Goal: Task Accomplishment & Management: Use online tool/utility

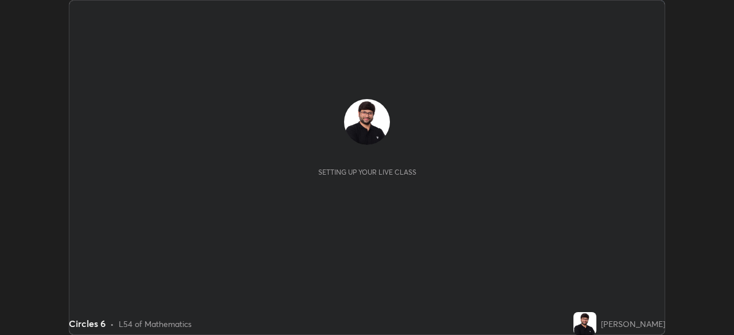
scroll to position [335, 733]
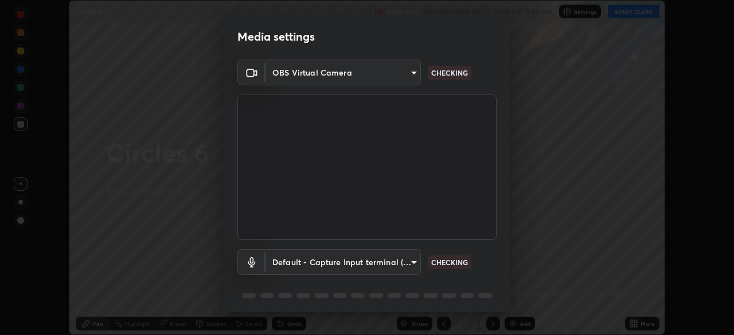
type input "68abbd0ba27f3b7b13d700706cc0a542acc53d6138fc99a51b3524be894f9c2a"
click at [413, 259] on body "Erase all Circles 6 Recording WAS SCHEDULED TO START AT 5:46 PM Settings START …" at bounding box center [367, 167] width 734 height 335
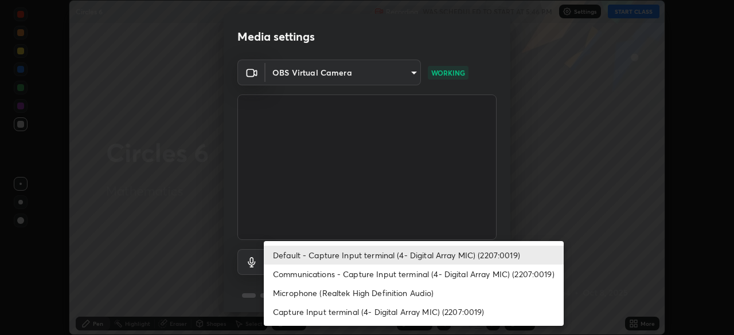
click at [430, 312] on li "Capture Input terminal (4- Digital Array MIC) (2207:0019)" at bounding box center [414, 312] width 300 height 19
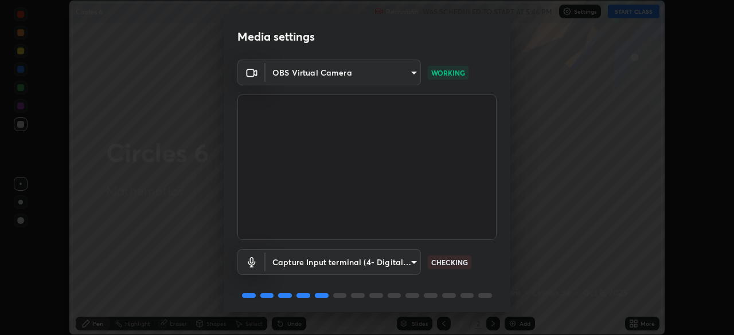
click at [414, 263] on body "Erase all Circles 6 Recording WAS SCHEDULED TO START AT 5:46 PM Settings START …" at bounding box center [367, 167] width 734 height 335
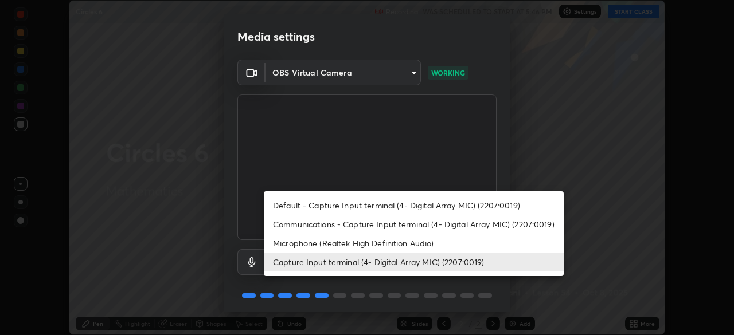
click at [429, 206] on li "Default - Capture Input terminal (4- Digital Array MIC) (2207:0019)" at bounding box center [414, 205] width 300 height 19
type input "default"
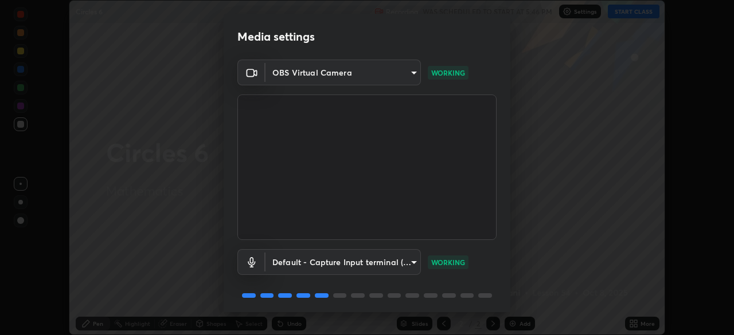
scroll to position [41, 0]
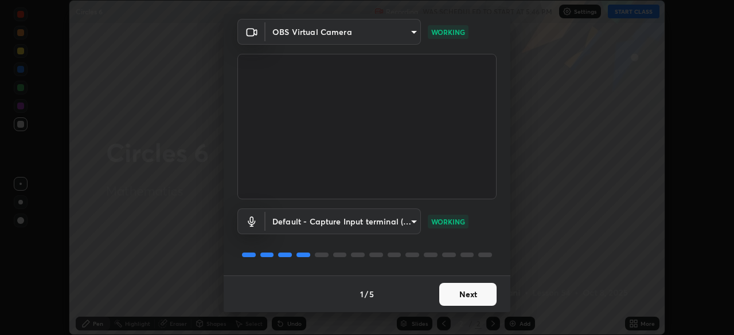
click at [467, 299] on button "Next" at bounding box center [467, 294] width 57 height 23
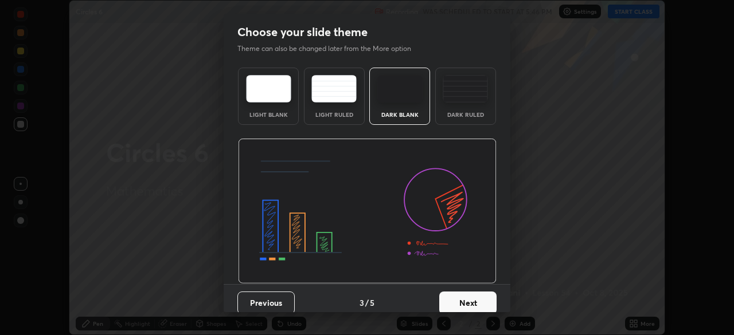
click at [486, 302] on button "Next" at bounding box center [467, 303] width 57 height 23
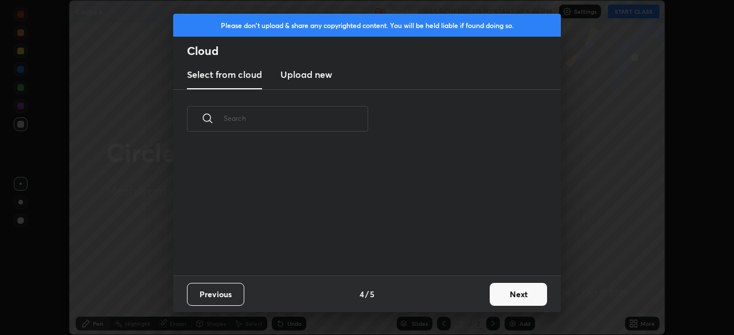
click at [515, 296] on button "Next" at bounding box center [518, 294] width 57 height 23
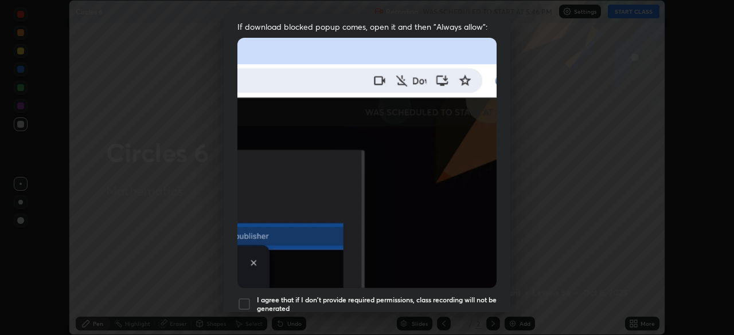
scroll to position [234, 0]
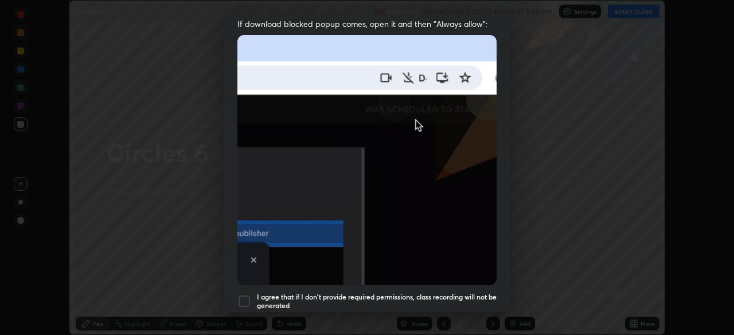
click at [244, 296] on div at bounding box center [244, 302] width 14 height 14
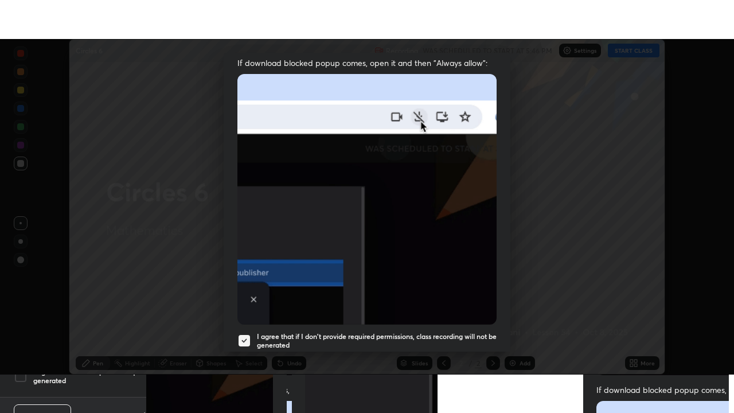
scroll to position [275, 0]
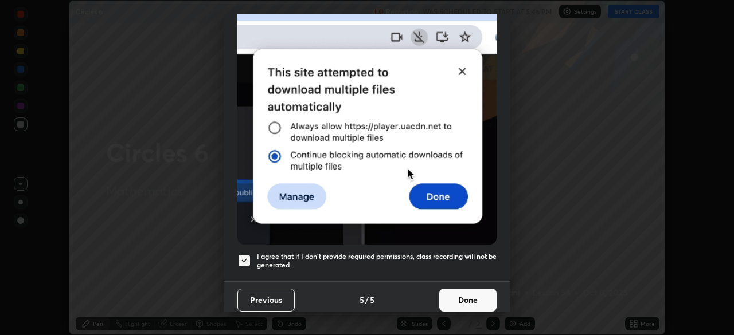
click at [474, 292] on button "Done" at bounding box center [467, 300] width 57 height 23
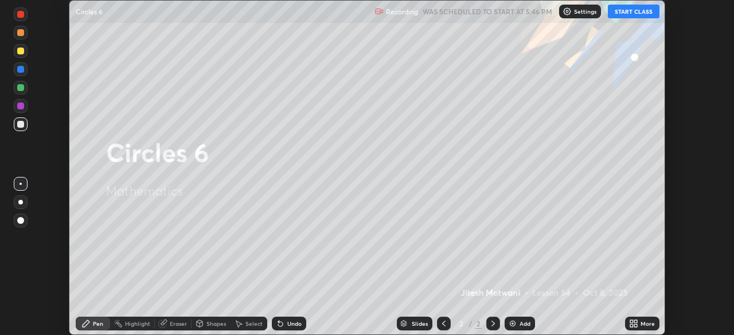
click at [638, 11] on button "START CLASS" at bounding box center [634, 12] width 52 height 14
click at [643, 319] on div "More" at bounding box center [642, 324] width 34 height 14
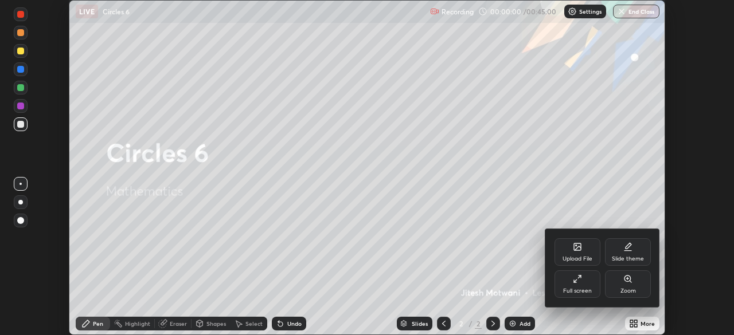
click at [581, 288] on div "Full screen" at bounding box center [577, 291] width 29 height 6
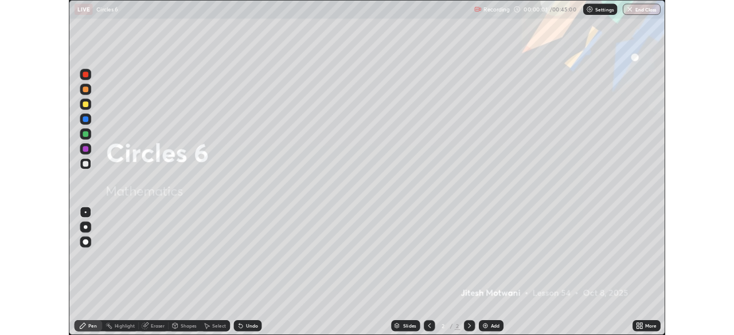
scroll to position [413, 734]
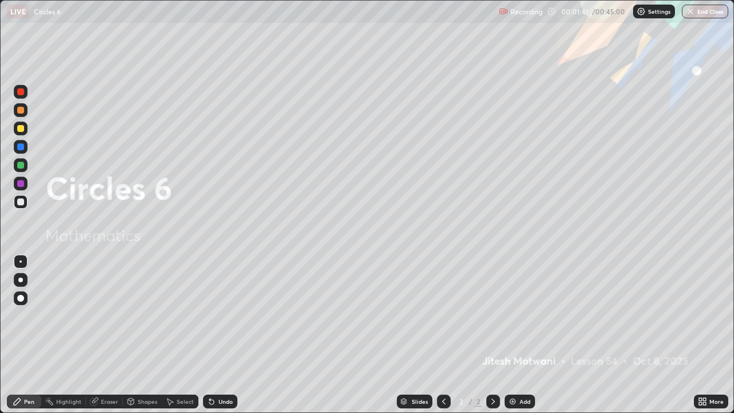
click at [23, 335] on div "Pen" at bounding box center [24, 401] width 34 height 14
click at [223, 335] on div "Undo" at bounding box center [225, 401] width 14 height 6
click at [219, 335] on div "Undo" at bounding box center [225, 401] width 14 height 6
click at [218, 335] on div "Undo" at bounding box center [225, 401] width 14 height 6
click at [215, 335] on div "Undo" at bounding box center [220, 401] width 34 height 14
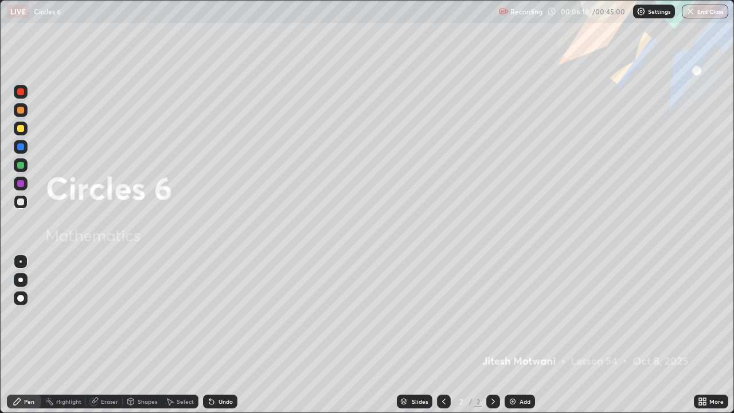
click at [214, 335] on div "Undo" at bounding box center [220, 401] width 34 height 14
click at [212, 335] on icon at bounding box center [211, 402] width 5 height 5
click at [211, 335] on icon at bounding box center [211, 402] width 5 height 5
click at [210, 335] on icon at bounding box center [211, 402] width 5 height 5
click at [211, 335] on icon at bounding box center [211, 402] width 5 height 5
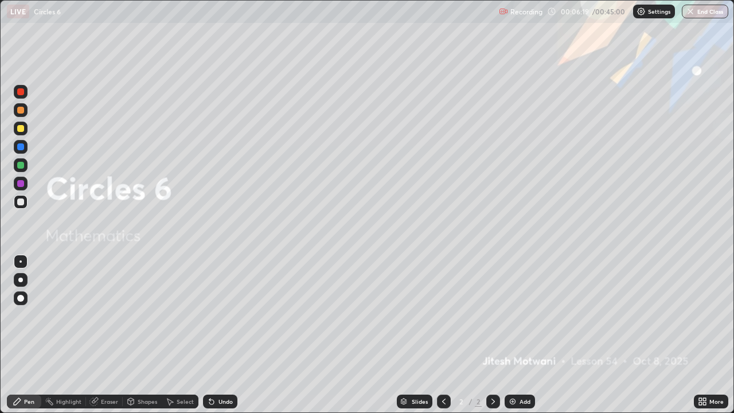
click at [212, 335] on icon at bounding box center [211, 401] width 9 height 9
click at [213, 335] on icon at bounding box center [211, 401] width 9 height 9
click at [215, 335] on div "Undo" at bounding box center [220, 401] width 34 height 14
click at [216, 335] on div "Undo" at bounding box center [220, 401] width 34 height 14
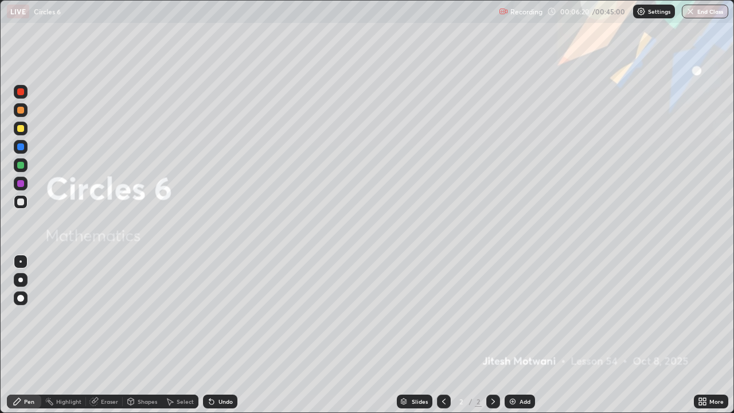
click at [216, 335] on div "Undo" at bounding box center [220, 401] width 34 height 14
click at [215, 335] on div "Undo" at bounding box center [220, 401] width 34 height 14
click at [216, 335] on div "Undo" at bounding box center [220, 401] width 34 height 14
click at [218, 335] on div "Undo" at bounding box center [225, 401] width 14 height 6
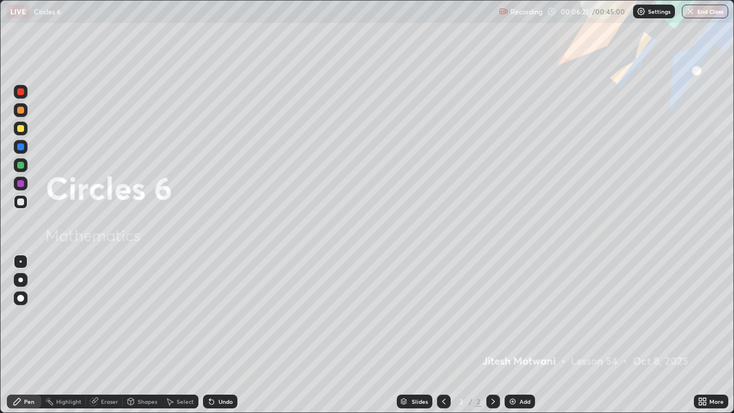
click at [218, 335] on div "Undo" at bounding box center [225, 401] width 14 height 6
click at [219, 335] on div "Undo" at bounding box center [225, 401] width 14 height 6
click at [220, 335] on div "Undo" at bounding box center [225, 401] width 14 height 6
click at [221, 335] on div "Undo" at bounding box center [225, 401] width 14 height 6
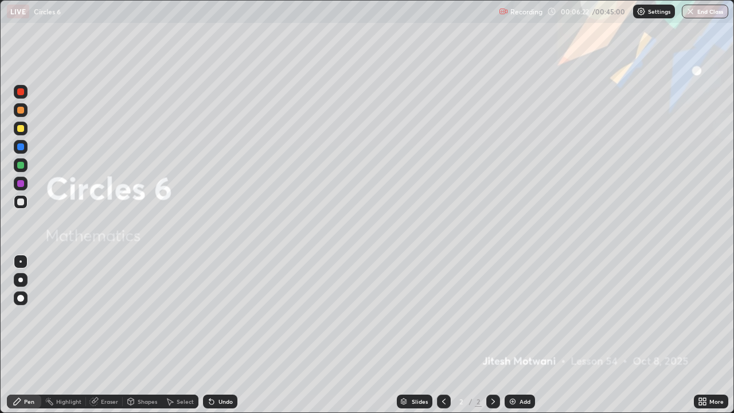
click at [221, 335] on div "Undo" at bounding box center [225, 401] width 14 height 6
click at [713, 335] on div "More" at bounding box center [716, 401] width 14 height 6
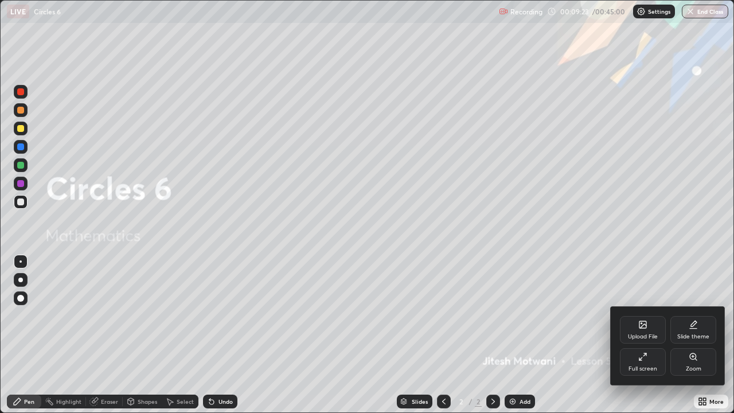
click at [644, 335] on div "Full screen" at bounding box center [642, 369] width 29 height 6
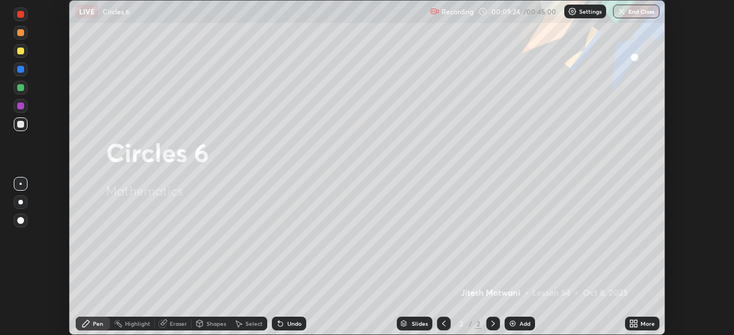
scroll to position [56994, 56596]
click at [635, 326] on icon at bounding box center [635, 325] width 3 height 3
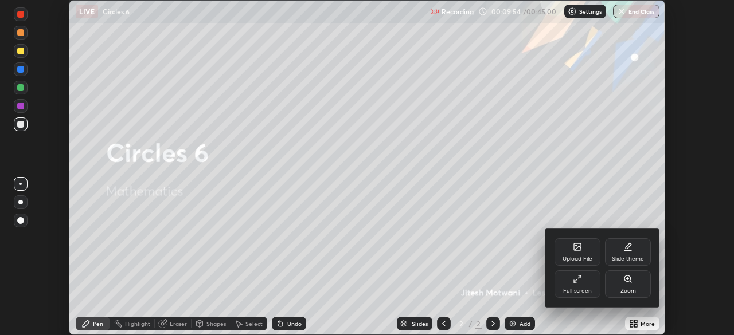
click at [584, 251] on div "Upload File" at bounding box center [577, 252] width 46 height 28
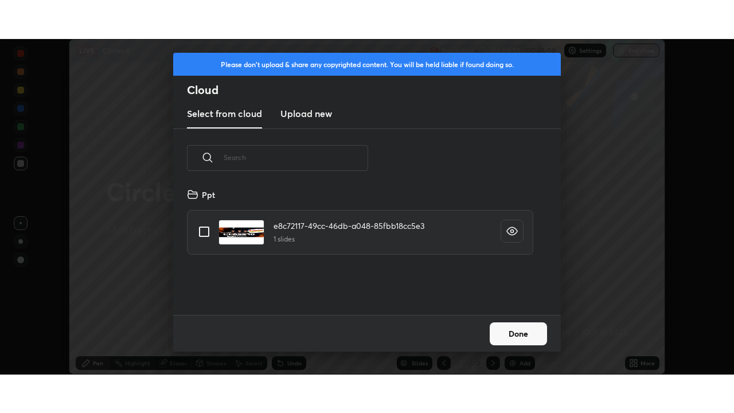
scroll to position [127, 368]
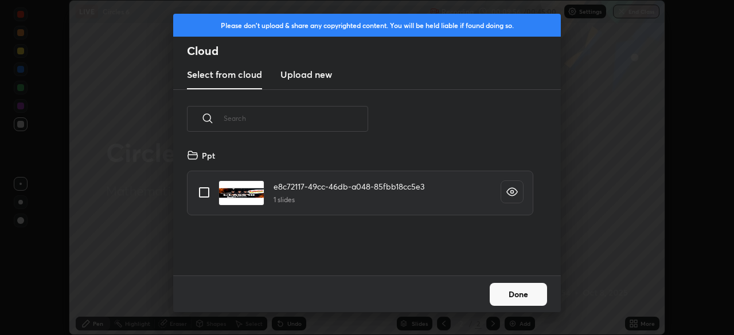
click at [307, 75] on h3 "Upload new" at bounding box center [306, 75] width 52 height 14
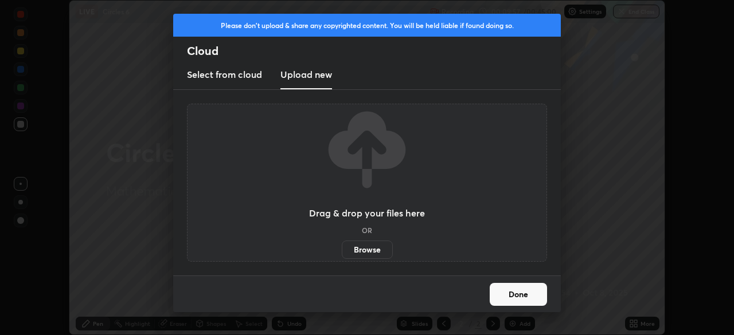
click at [370, 250] on label "Browse" at bounding box center [367, 250] width 51 height 18
click at [342, 250] on input "Browse" at bounding box center [342, 250] width 0 height 18
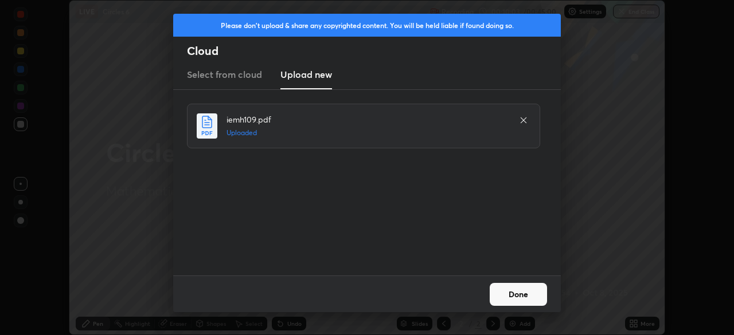
click at [527, 298] on button "Done" at bounding box center [518, 294] width 57 height 23
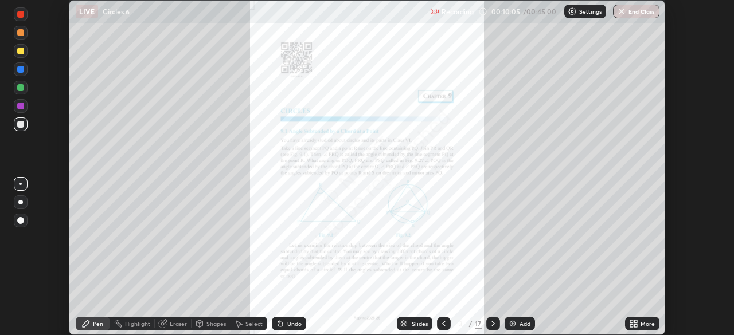
click at [644, 322] on div "More" at bounding box center [647, 324] width 14 height 6
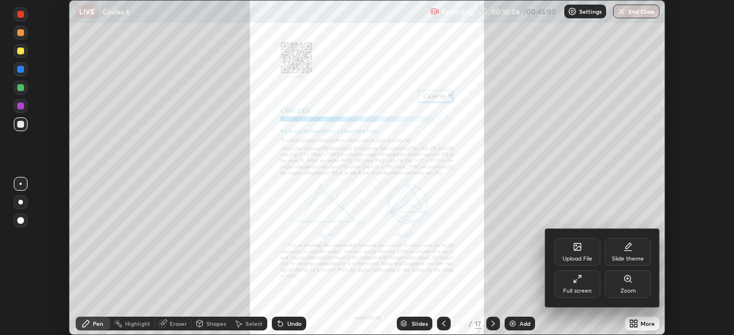
click at [574, 290] on div "Full screen" at bounding box center [577, 291] width 29 height 6
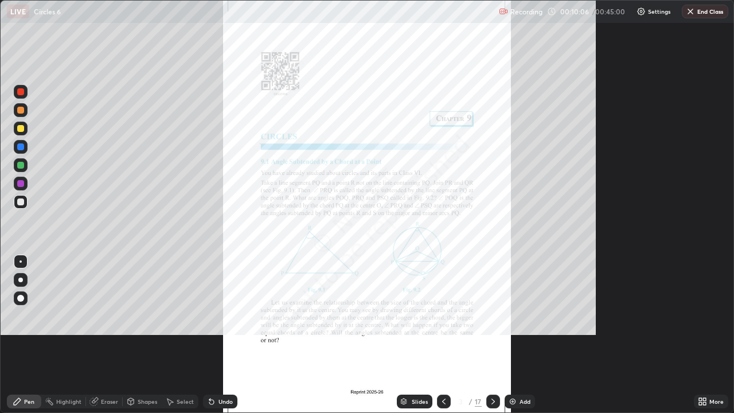
scroll to position [413, 734]
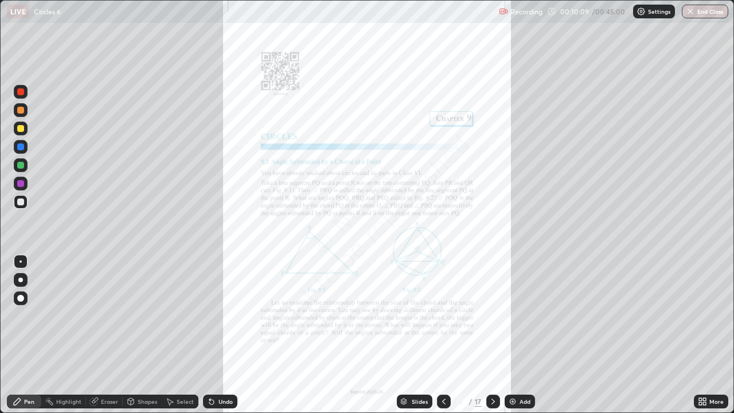
click at [419, 335] on div "Slides" at bounding box center [420, 401] width 16 height 6
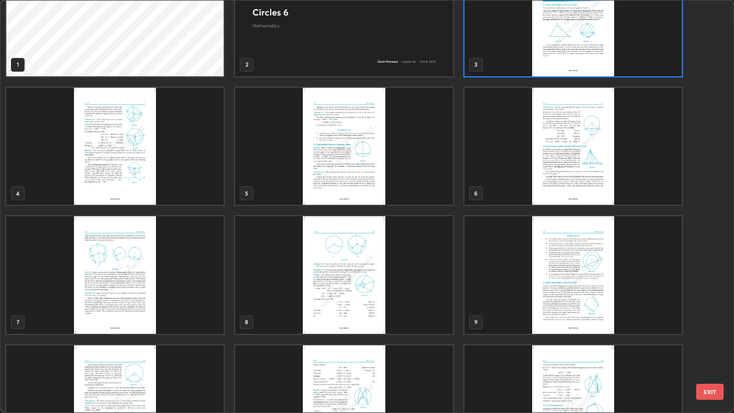
scroll to position [0, 0]
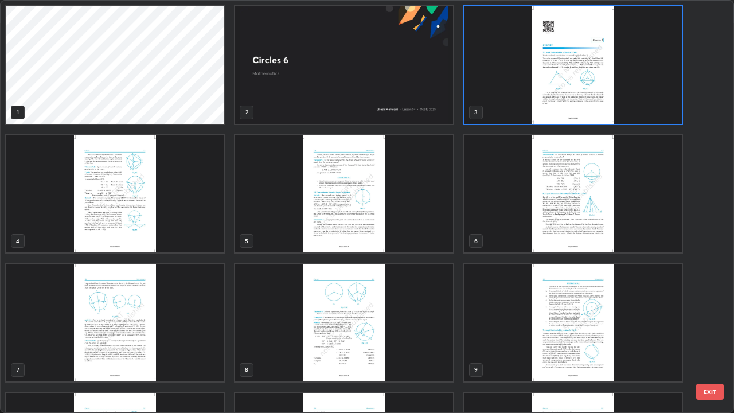
click at [361, 210] on img "grid" at bounding box center [343, 194] width 217 height 118
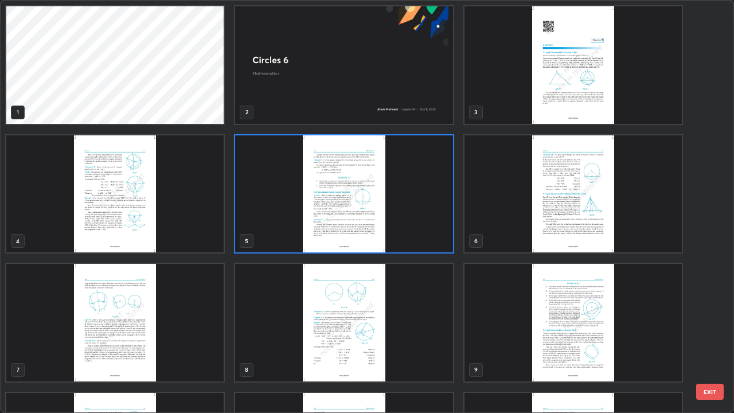
click at [369, 209] on img "grid" at bounding box center [343, 194] width 217 height 118
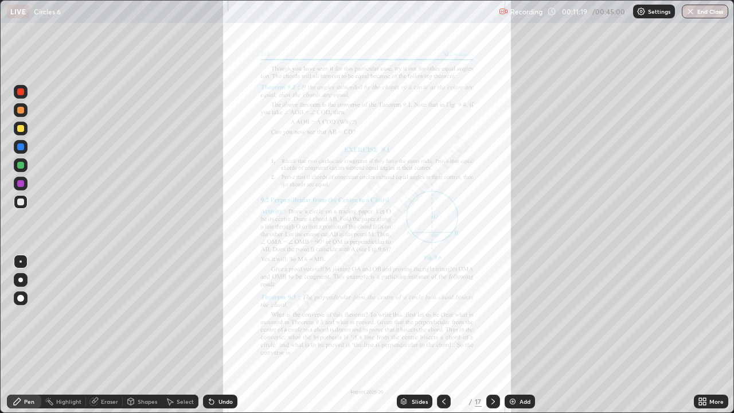
click at [24, 128] on div at bounding box center [20, 128] width 7 height 7
click at [179, 335] on div "Select" at bounding box center [180, 401] width 37 height 14
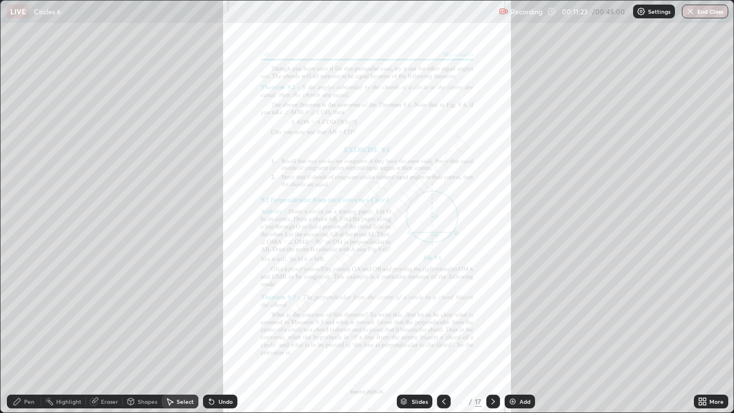
click at [20, 335] on icon at bounding box center [17, 401] width 9 height 9
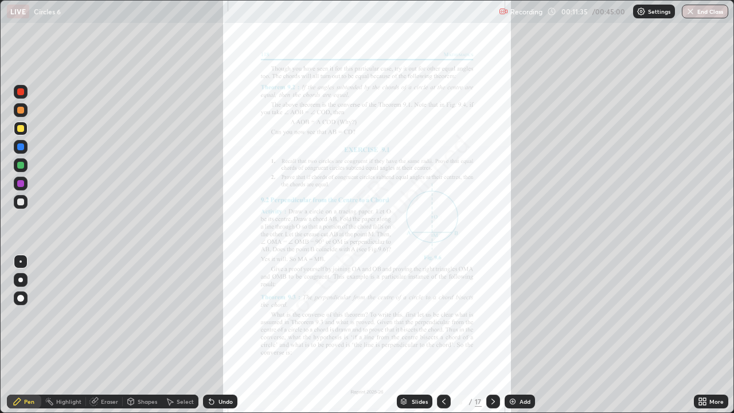
click at [147, 335] on div "Shapes" at bounding box center [147, 401] width 19 height 6
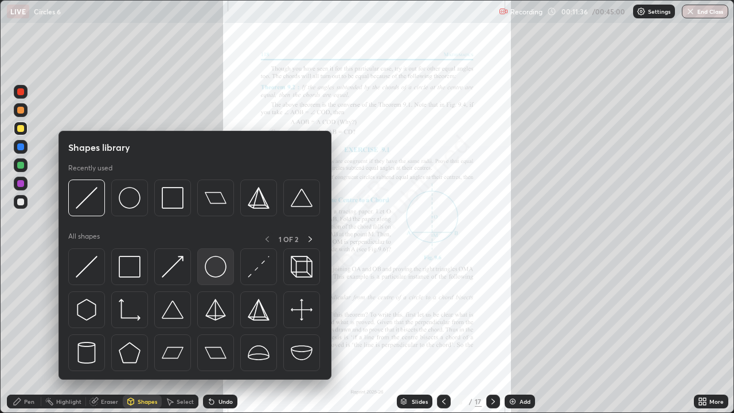
click at [213, 276] on img at bounding box center [216, 267] width 22 height 22
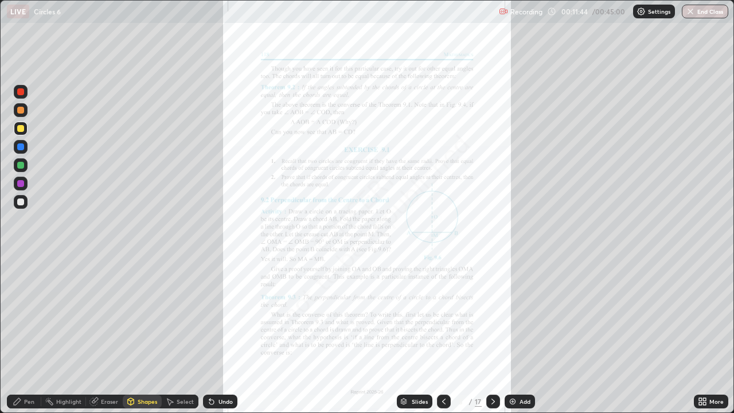
click at [19, 201] on div at bounding box center [20, 201] width 7 height 7
click at [226, 335] on div "Undo" at bounding box center [220, 401] width 34 height 14
click at [138, 335] on div "Shapes" at bounding box center [147, 401] width 19 height 6
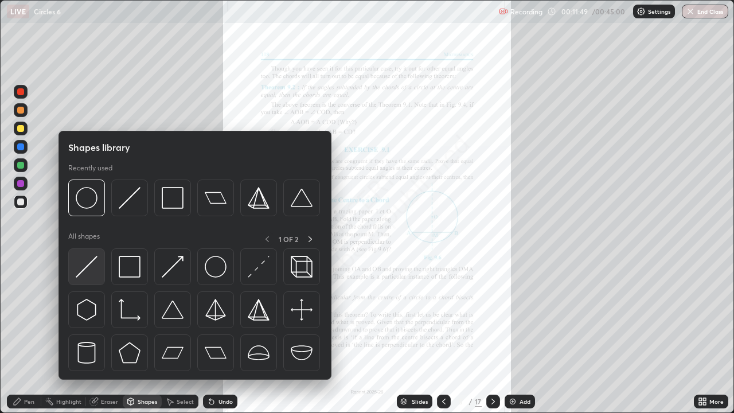
click at [92, 266] on img at bounding box center [87, 267] width 22 height 22
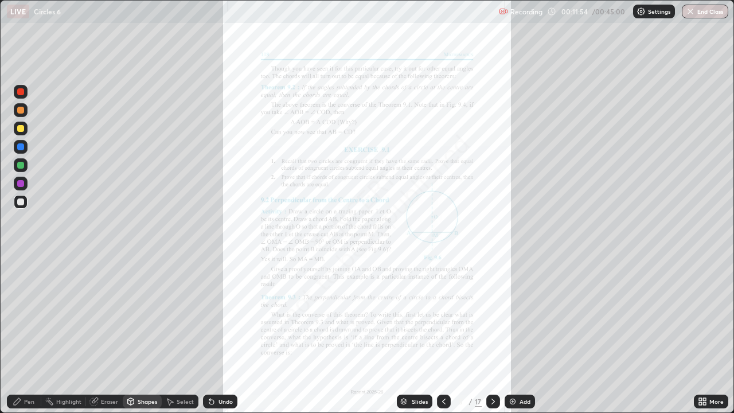
click at [216, 335] on div "Undo" at bounding box center [220, 401] width 34 height 14
click at [221, 335] on div "Undo" at bounding box center [225, 401] width 14 height 6
click at [22, 165] on div at bounding box center [20, 165] width 7 height 7
click at [25, 335] on div "Pen" at bounding box center [24, 401] width 34 height 14
click at [219, 335] on div "Undo" at bounding box center [225, 401] width 14 height 6
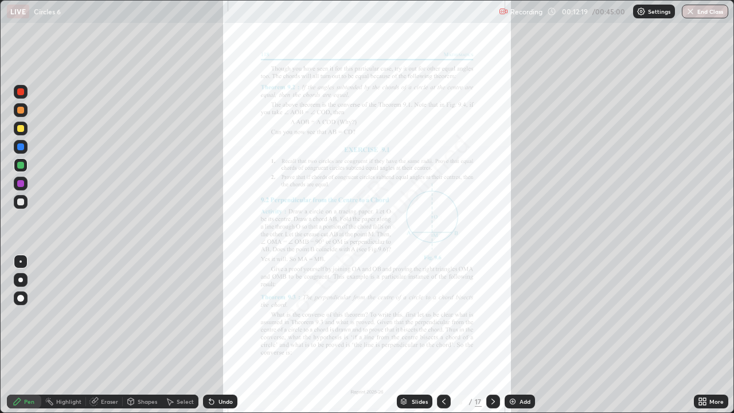
click at [218, 335] on div "Undo" at bounding box center [225, 401] width 14 height 6
click at [219, 335] on div "Undo" at bounding box center [225, 401] width 14 height 6
click at [221, 335] on div "Undo" at bounding box center [225, 401] width 14 height 6
click at [21, 204] on div at bounding box center [20, 201] width 7 height 7
click at [146, 335] on div "Shapes" at bounding box center [147, 401] width 19 height 6
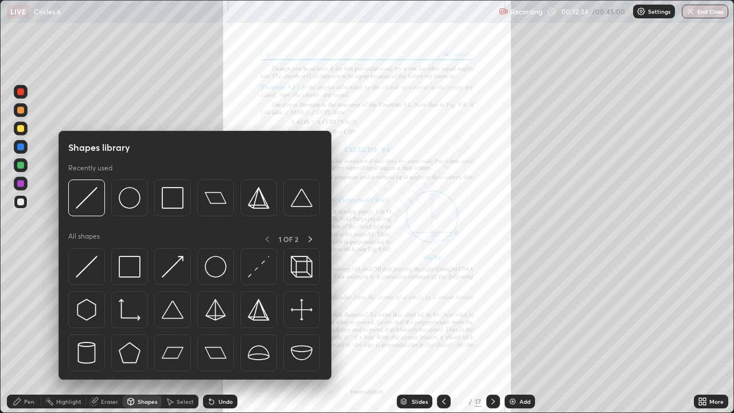
click at [20, 148] on div at bounding box center [20, 146] width 7 height 7
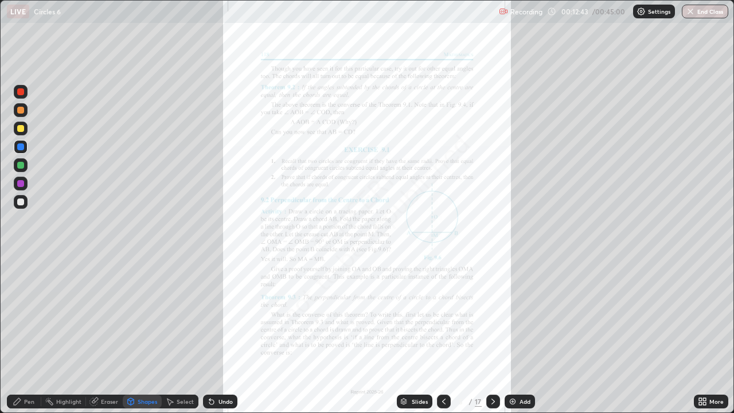
click at [18, 208] on div at bounding box center [21, 202] width 14 height 14
click at [20, 335] on div "Pen" at bounding box center [24, 401] width 34 height 14
click at [20, 169] on div at bounding box center [21, 165] width 14 height 14
click at [18, 128] on div at bounding box center [20, 128] width 7 height 7
click at [22, 113] on div at bounding box center [20, 110] width 7 height 7
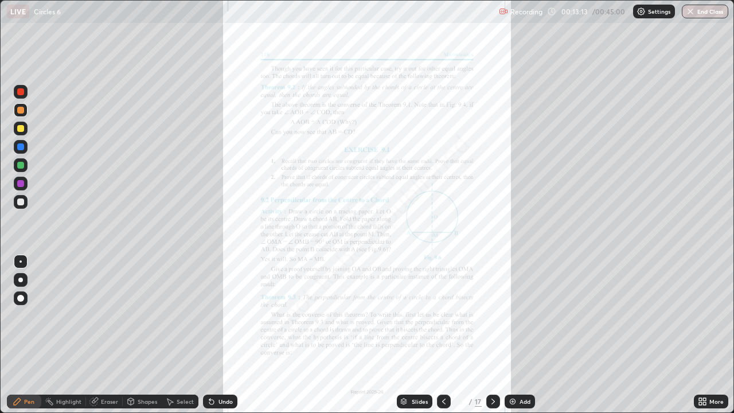
click at [21, 165] on div at bounding box center [20, 165] width 7 height 7
click at [101, 335] on div "Eraser" at bounding box center [109, 401] width 17 height 6
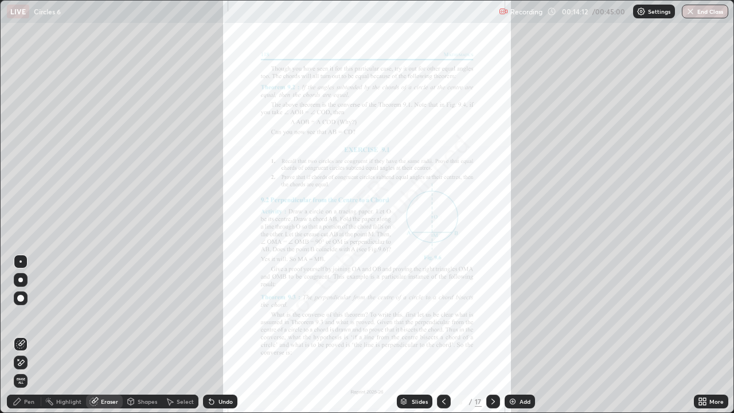
click at [32, 335] on div "Pen" at bounding box center [29, 401] width 10 height 6
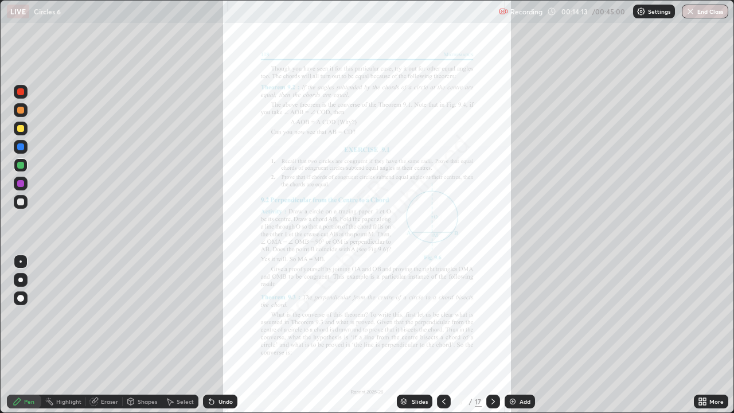
click at [18, 200] on div at bounding box center [20, 201] width 7 height 7
click at [218, 335] on div "Undo" at bounding box center [220, 401] width 34 height 14
click at [22, 147] on div at bounding box center [20, 146] width 7 height 7
click at [20, 128] on div at bounding box center [20, 128] width 7 height 7
click at [216, 335] on div "Undo" at bounding box center [220, 401] width 34 height 14
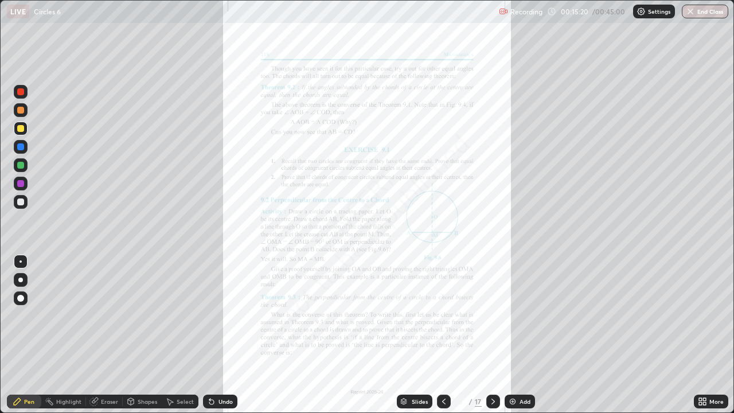
click at [215, 335] on div "Undo" at bounding box center [220, 401] width 34 height 14
click at [19, 202] on div at bounding box center [20, 201] width 7 height 7
click at [218, 335] on div "Undo" at bounding box center [225, 401] width 14 height 6
click at [221, 335] on div "Undo" at bounding box center [225, 401] width 14 height 6
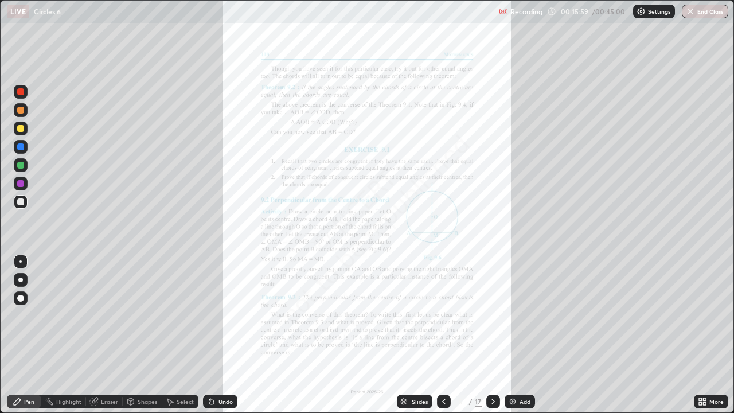
click at [220, 335] on div "Undo" at bounding box center [225, 401] width 14 height 6
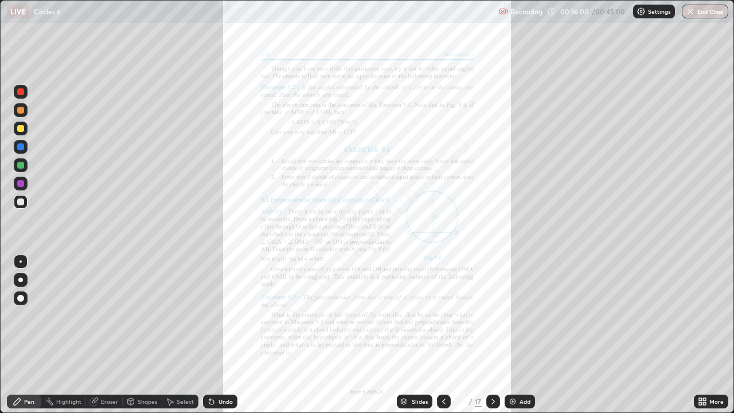
click at [222, 335] on div "Undo" at bounding box center [225, 401] width 14 height 6
click at [222, 335] on div "Undo" at bounding box center [220, 401] width 34 height 14
click at [223, 335] on div "Undo" at bounding box center [225, 401] width 14 height 6
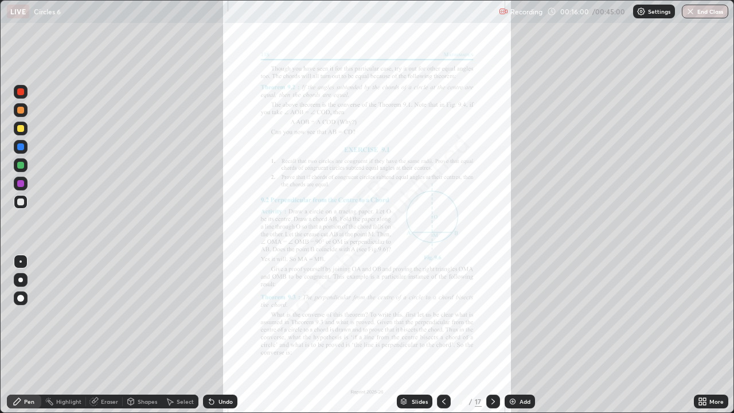
click at [224, 335] on div "Undo" at bounding box center [225, 401] width 14 height 6
click at [225, 335] on div "Undo" at bounding box center [225, 401] width 14 height 6
click at [226, 335] on div "Undo" at bounding box center [225, 401] width 14 height 6
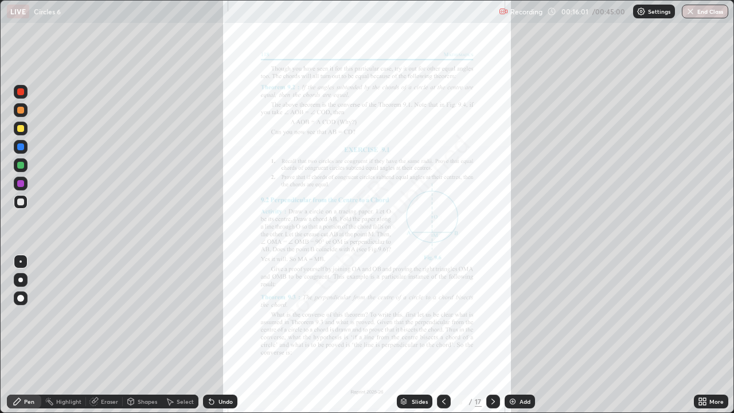
click at [225, 335] on div "Undo" at bounding box center [225, 401] width 14 height 6
click at [226, 335] on div "Undo" at bounding box center [225, 401] width 14 height 6
click at [225, 335] on div "Undo" at bounding box center [225, 401] width 14 height 6
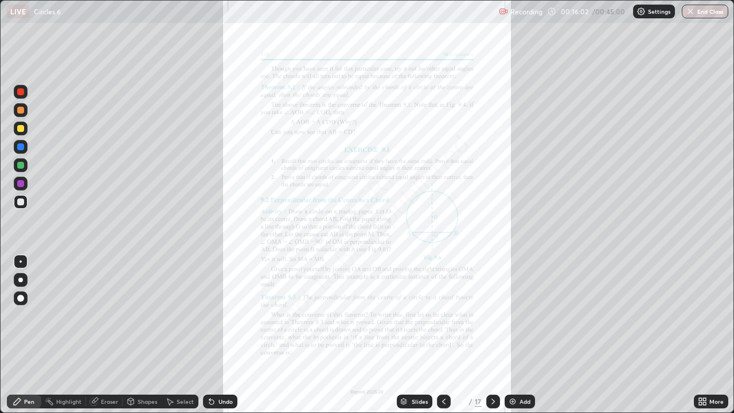
click at [228, 335] on div "Undo" at bounding box center [225, 401] width 14 height 6
click at [223, 335] on div "Undo" at bounding box center [225, 401] width 14 height 6
click at [222, 335] on div "Undo" at bounding box center [225, 401] width 14 height 6
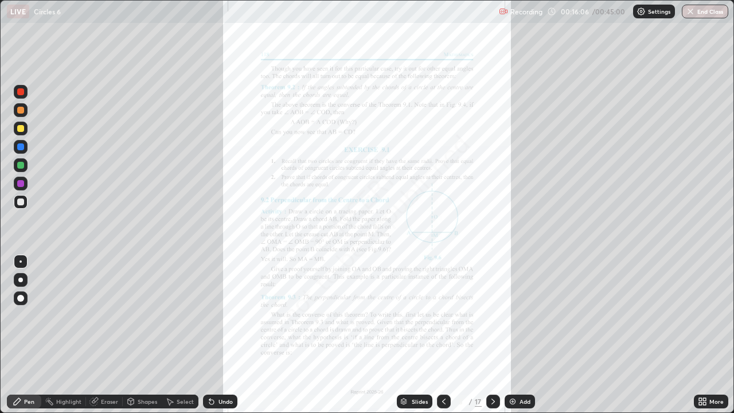
click at [223, 335] on div "Undo" at bounding box center [225, 401] width 14 height 6
click at [224, 335] on div "Undo" at bounding box center [225, 401] width 14 height 6
click at [225, 335] on div "Undo" at bounding box center [225, 401] width 14 height 6
click at [224, 335] on div "Undo" at bounding box center [225, 401] width 14 height 6
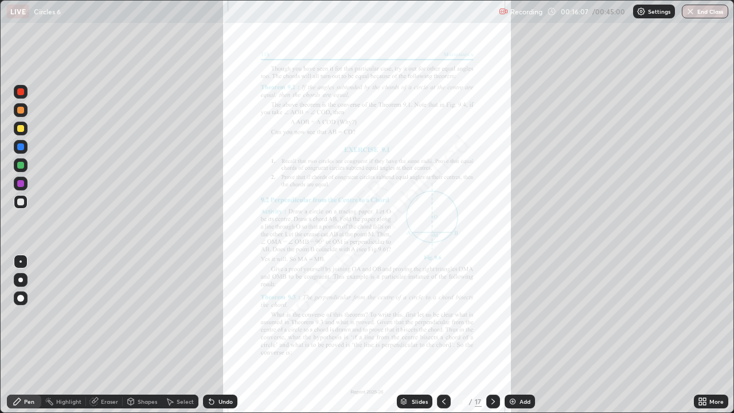
click at [227, 335] on div "Undo" at bounding box center [225, 401] width 14 height 6
click at [228, 335] on div "Undo" at bounding box center [225, 401] width 14 height 6
click at [225, 335] on div "Undo" at bounding box center [225, 401] width 14 height 6
click at [222, 335] on div "Undo" at bounding box center [225, 401] width 14 height 6
click at [222, 335] on div "Undo" at bounding box center [220, 401] width 34 height 14
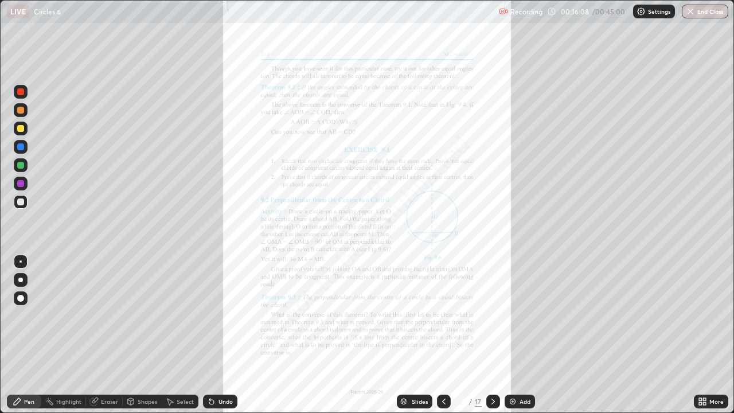
click at [224, 335] on div "Undo" at bounding box center [225, 401] width 14 height 6
click at [225, 335] on div "Undo" at bounding box center [225, 401] width 14 height 6
click at [224, 335] on div "Undo" at bounding box center [225, 401] width 14 height 6
click at [224, 335] on div "Undo" at bounding box center [220, 401] width 34 height 14
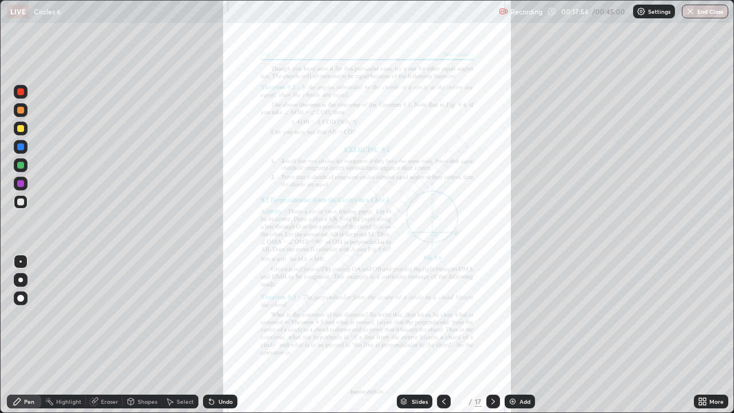
click at [19, 134] on div at bounding box center [21, 129] width 14 height 14
click at [23, 201] on div at bounding box center [20, 201] width 7 height 7
click at [19, 132] on div at bounding box center [21, 129] width 14 height 14
click at [22, 206] on div at bounding box center [21, 202] width 14 height 14
click at [216, 335] on div "Undo" at bounding box center [220, 401] width 34 height 14
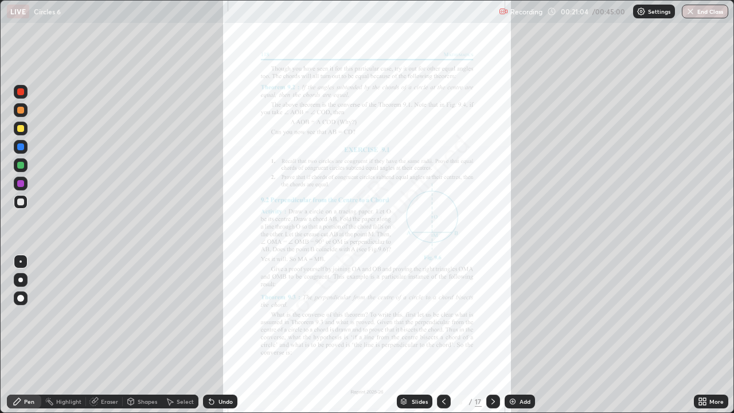
click at [216, 335] on div "Undo" at bounding box center [220, 401] width 34 height 14
click at [226, 335] on div "Undo" at bounding box center [225, 401] width 14 height 6
click at [222, 335] on div "Undo" at bounding box center [225, 401] width 14 height 6
click at [521, 335] on div "Add" at bounding box center [524, 401] width 11 height 6
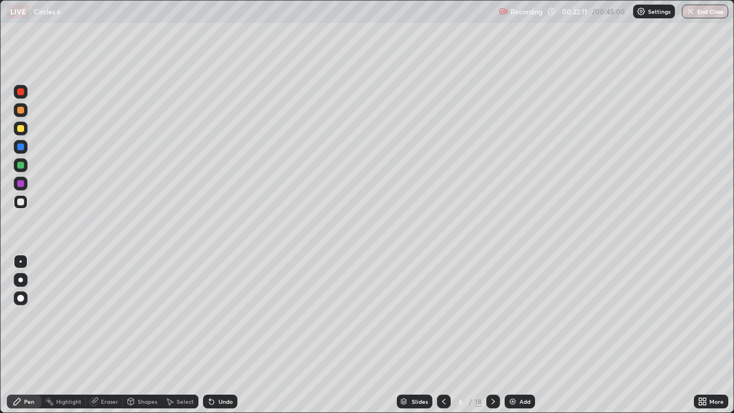
click at [443, 335] on icon at bounding box center [443, 401] width 9 height 9
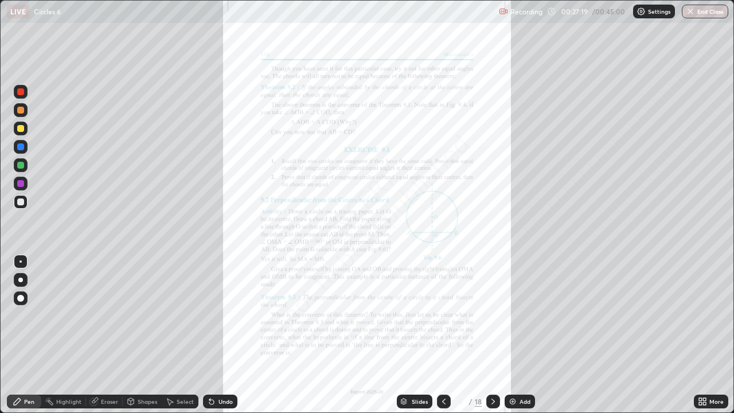
click at [492, 335] on icon at bounding box center [492, 401] width 9 height 9
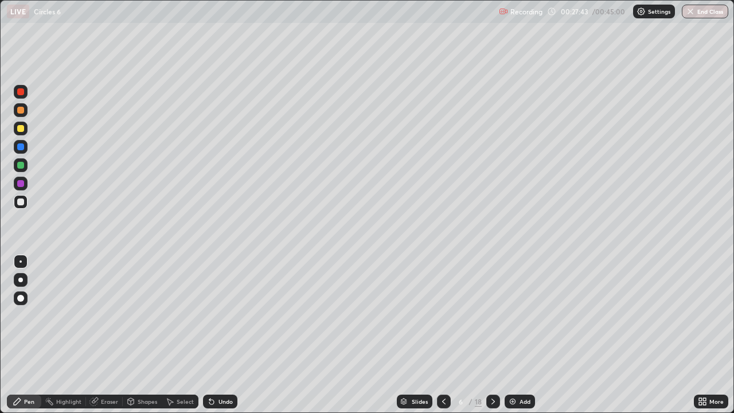
click at [441, 335] on icon at bounding box center [443, 401] width 9 height 9
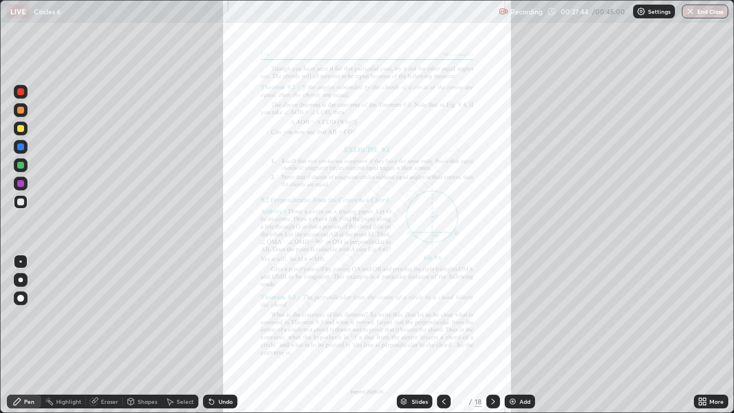
click at [109, 335] on div "Eraser" at bounding box center [109, 401] width 17 height 6
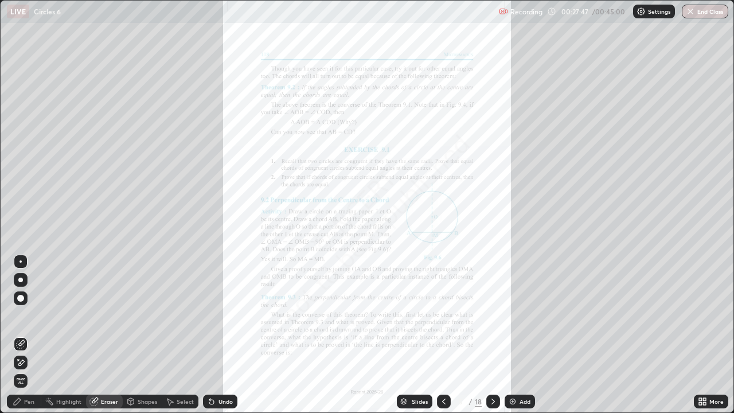
click at [28, 335] on div "Pen" at bounding box center [29, 401] width 10 height 6
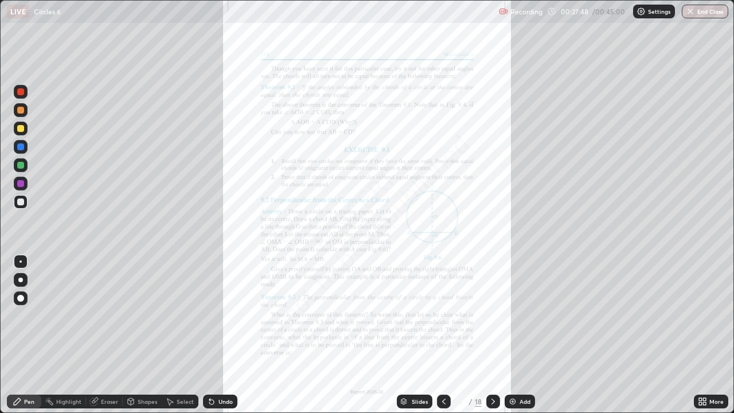
click at [21, 163] on div at bounding box center [20, 165] width 7 height 7
click at [22, 299] on div at bounding box center [20, 298] width 7 height 7
click at [101, 335] on div "Eraser" at bounding box center [109, 401] width 17 height 6
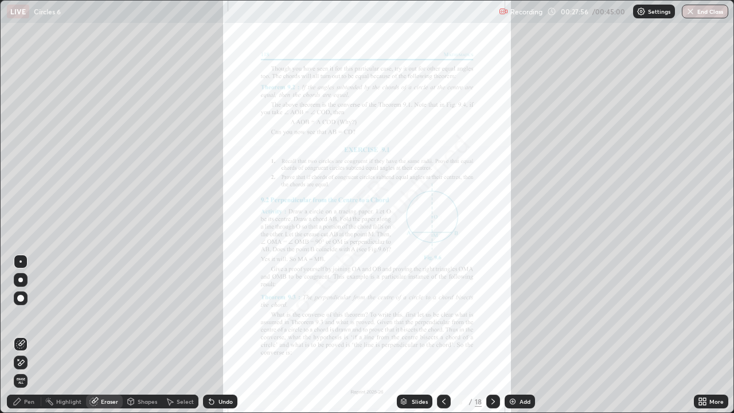
click at [24, 335] on div "Pen" at bounding box center [24, 401] width 34 height 14
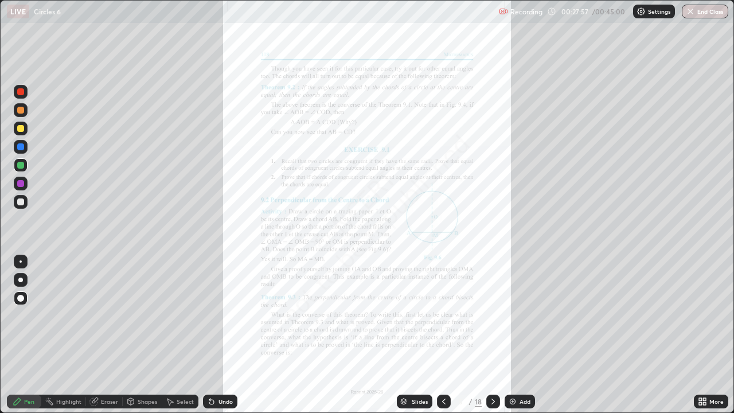
click at [21, 201] on div at bounding box center [20, 201] width 7 height 7
click at [140, 335] on div "Shapes" at bounding box center [142, 401] width 39 height 14
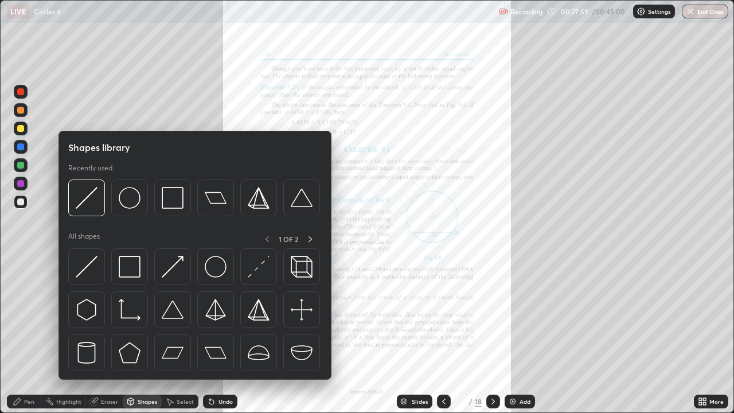
click at [142, 335] on div "Shapes" at bounding box center [147, 401] width 19 height 6
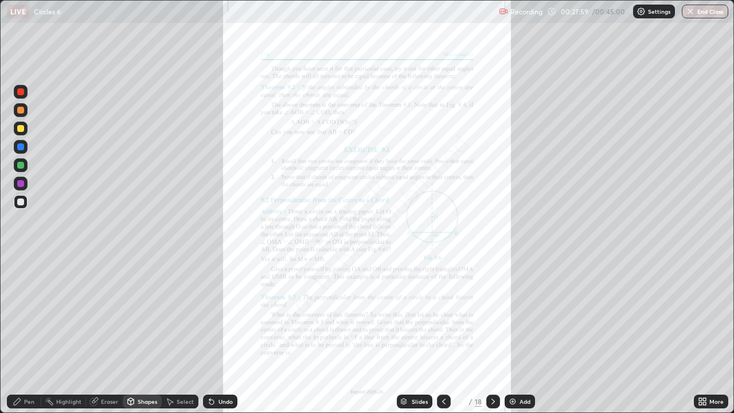
click at [139, 335] on div "Shapes" at bounding box center [147, 401] width 19 height 6
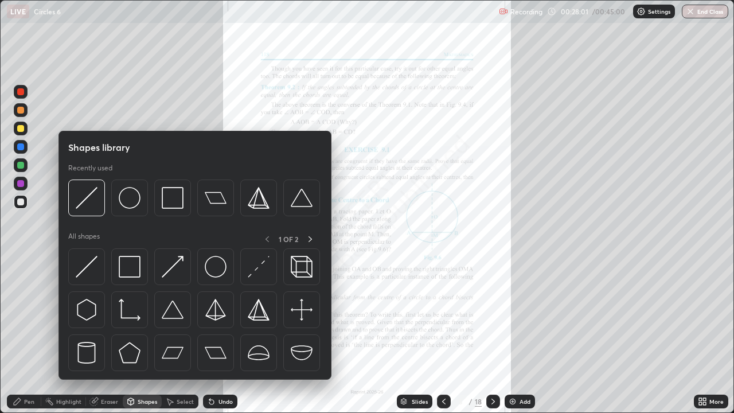
click at [141, 335] on div "Shapes" at bounding box center [142, 401] width 39 height 14
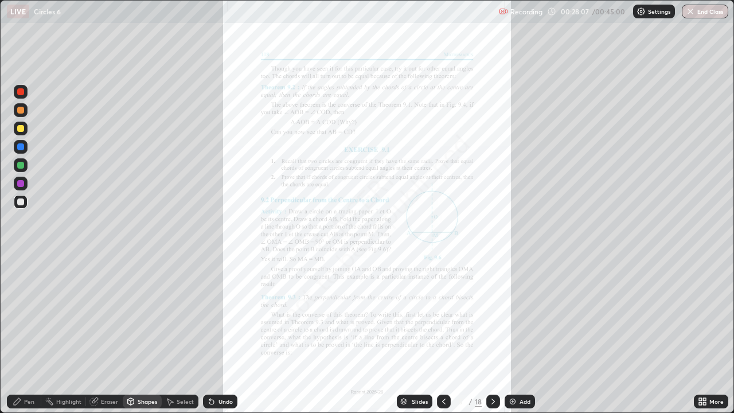
click at [141, 335] on div "Shapes" at bounding box center [147, 401] width 19 height 6
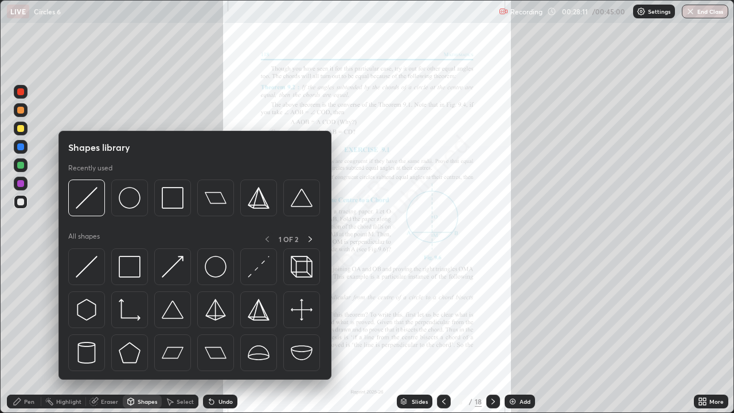
click at [146, 335] on div "Shapes" at bounding box center [147, 401] width 19 height 6
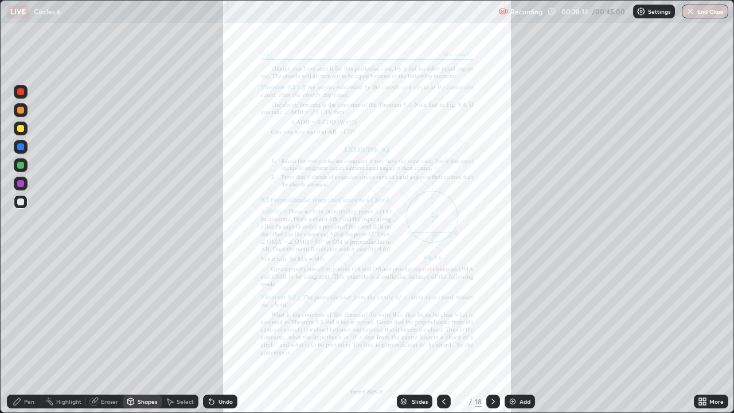
click at [226, 335] on div "Undo" at bounding box center [225, 401] width 14 height 6
click at [27, 335] on div "Pen" at bounding box center [29, 401] width 10 height 6
click at [18, 260] on div at bounding box center [21, 262] width 14 height 14
click at [144, 335] on div "Shapes" at bounding box center [147, 401] width 19 height 6
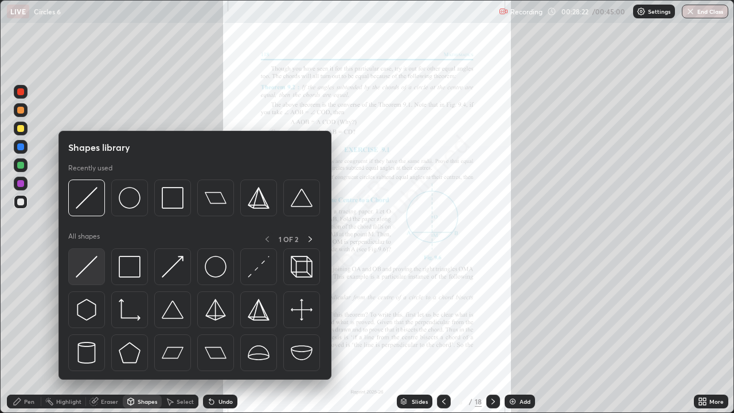
click at [81, 261] on img at bounding box center [87, 267] width 22 height 22
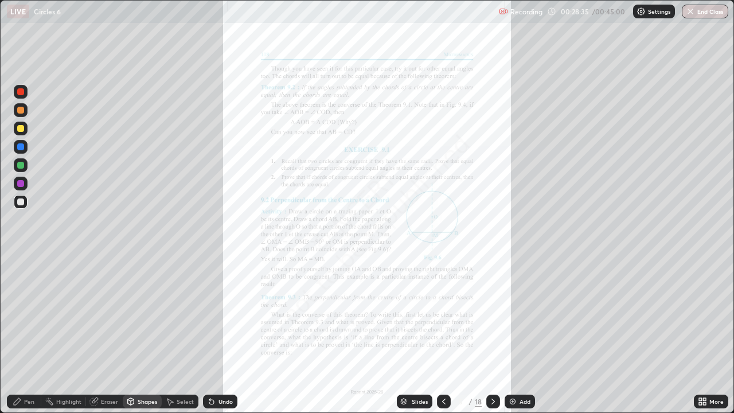
click at [20, 149] on div at bounding box center [20, 146] width 7 height 7
click at [21, 126] on div at bounding box center [20, 128] width 7 height 7
click at [24, 335] on div "Pen" at bounding box center [29, 401] width 10 height 6
click at [227, 335] on div "Undo" at bounding box center [225, 401] width 14 height 6
click at [109, 335] on div "Eraser" at bounding box center [109, 401] width 17 height 6
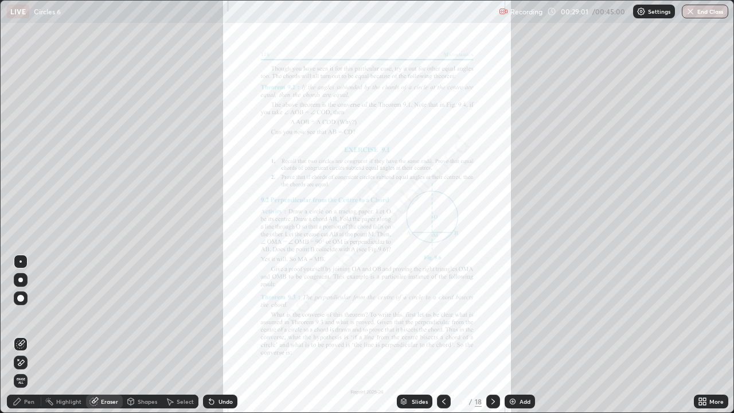
click at [17, 335] on icon at bounding box center [17, 401] width 9 height 9
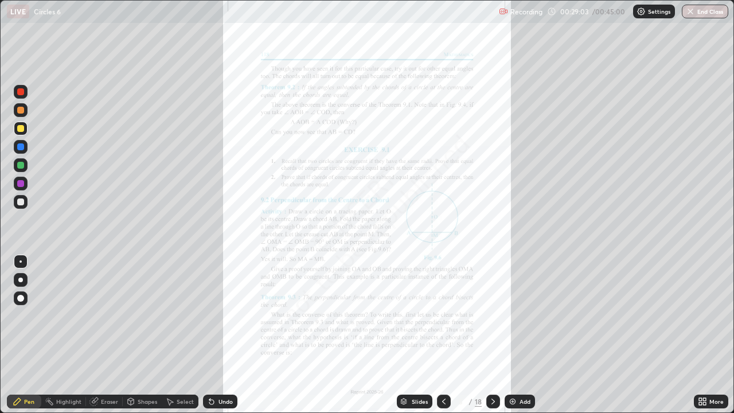
click at [22, 204] on div at bounding box center [20, 201] width 7 height 7
click at [103, 335] on div "Eraser" at bounding box center [109, 401] width 17 height 6
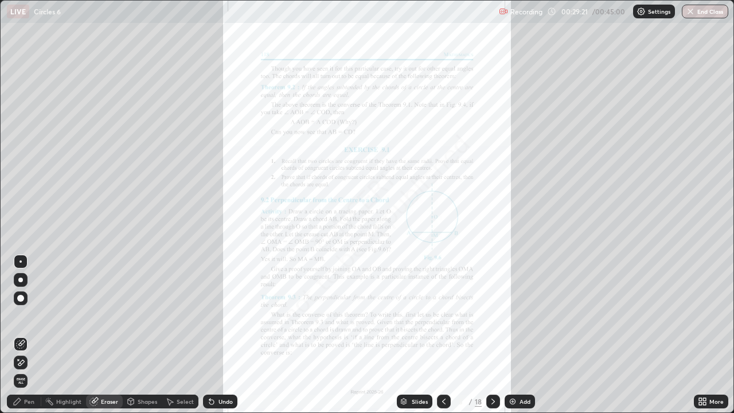
click at [28, 335] on div "Pen" at bounding box center [29, 401] width 10 height 6
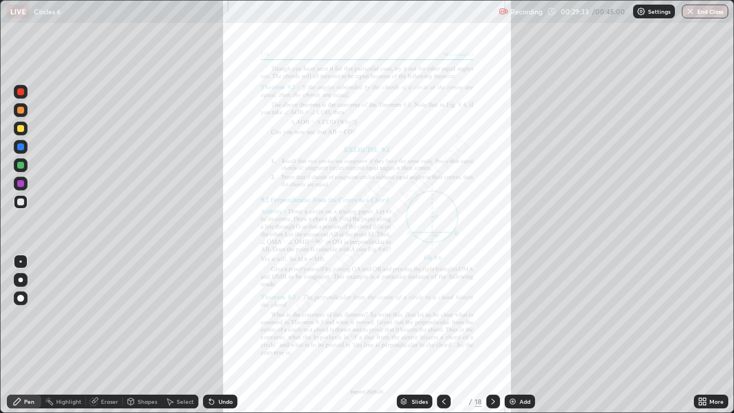
click at [140, 335] on div "Shapes" at bounding box center [147, 401] width 19 height 6
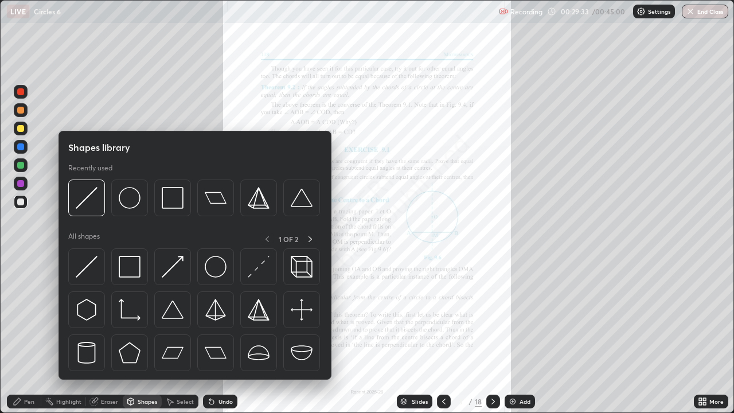
click at [112, 335] on div "Eraser" at bounding box center [109, 401] width 17 height 6
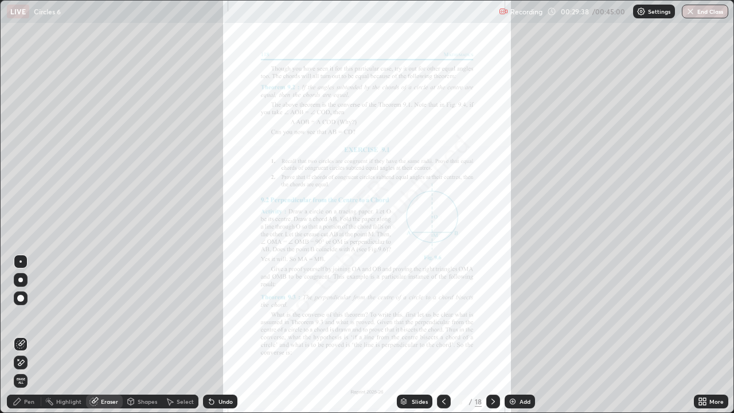
click at [38, 335] on div "Pen" at bounding box center [24, 401] width 34 height 14
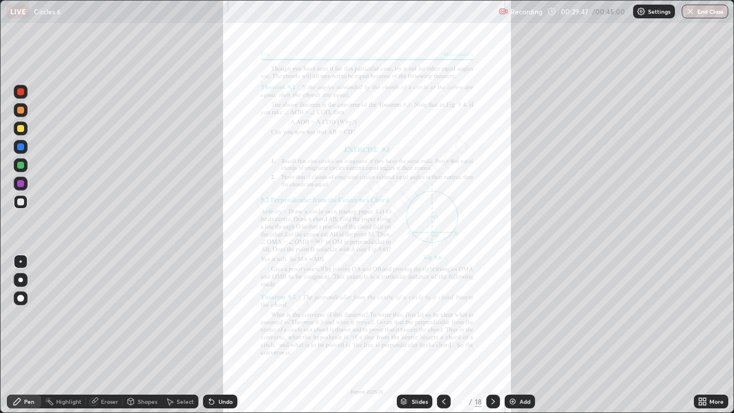
click at [174, 335] on div "Select" at bounding box center [180, 401] width 37 height 14
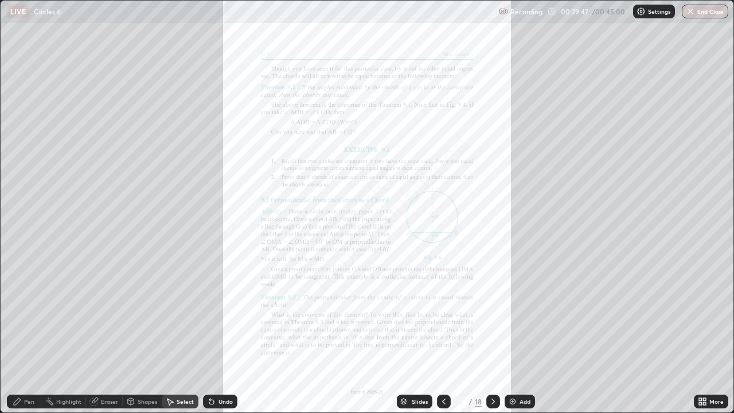
click at [111, 335] on div "Eraser" at bounding box center [109, 401] width 17 height 6
click at [26, 335] on div "Pen" at bounding box center [24, 401] width 34 height 14
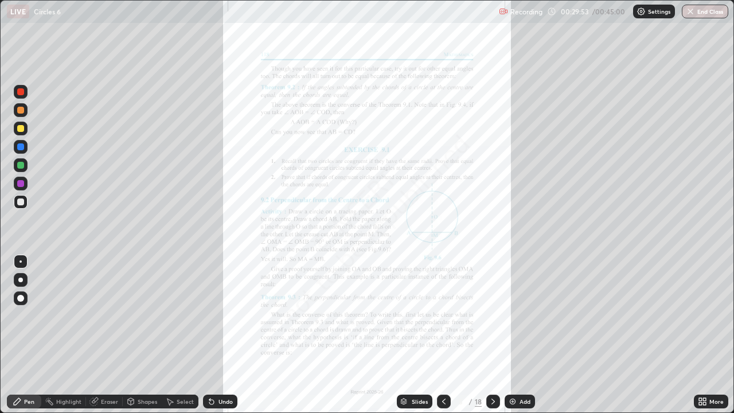
click at [651, 335] on div "Slides 5 / 18 Add" at bounding box center [465, 401] width 456 height 23
click at [490, 335] on icon at bounding box center [492, 401] width 9 height 9
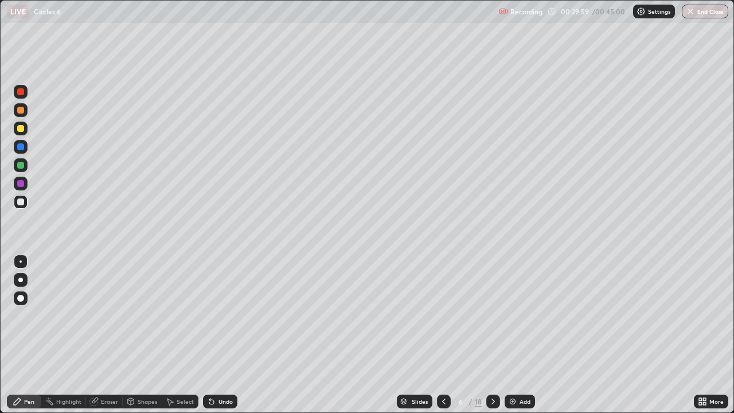
click at [106, 335] on div "Eraser" at bounding box center [104, 401] width 37 height 14
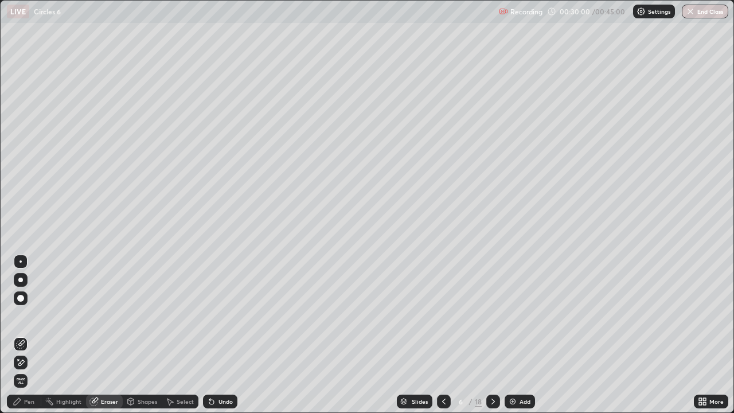
click at [181, 335] on div "Select" at bounding box center [185, 401] width 17 height 6
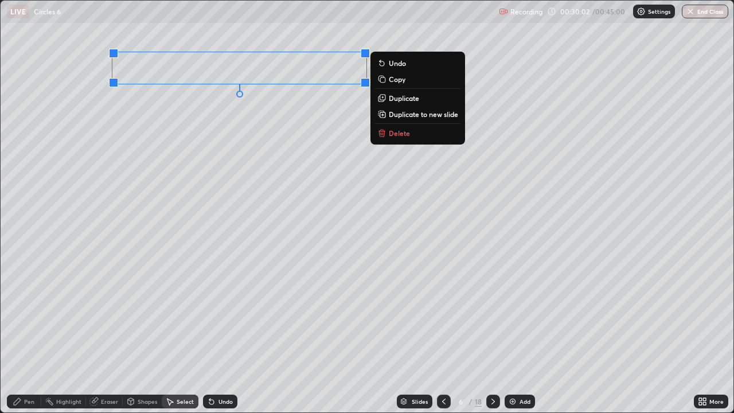
click at [405, 131] on p "Delete" at bounding box center [399, 132] width 21 height 9
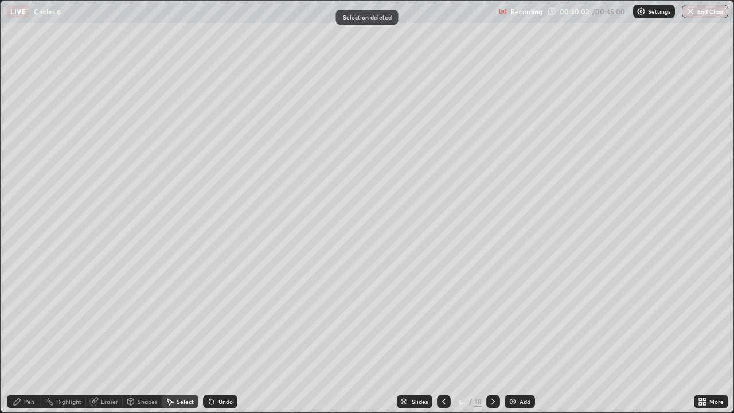
click at [22, 335] on div "Pen" at bounding box center [24, 401] width 34 height 14
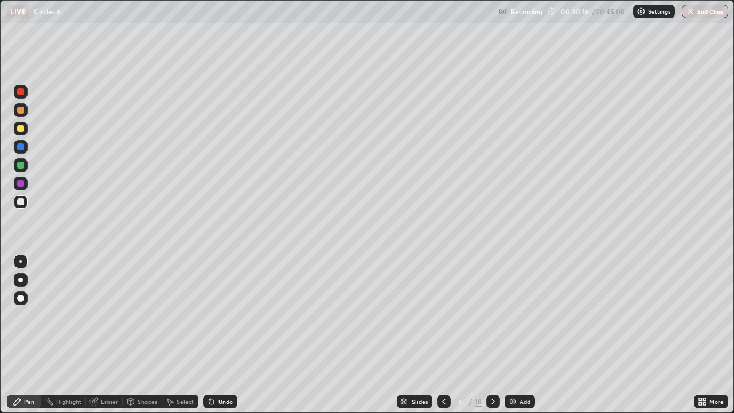
click at [444, 335] on div at bounding box center [444, 401] width 14 height 14
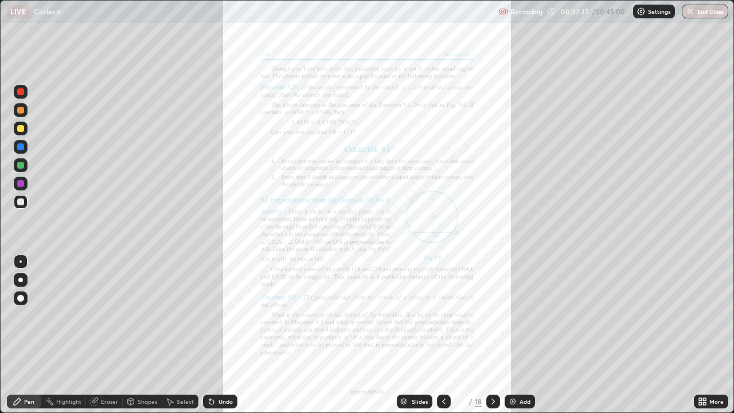
click at [493, 335] on icon at bounding box center [492, 401] width 9 height 9
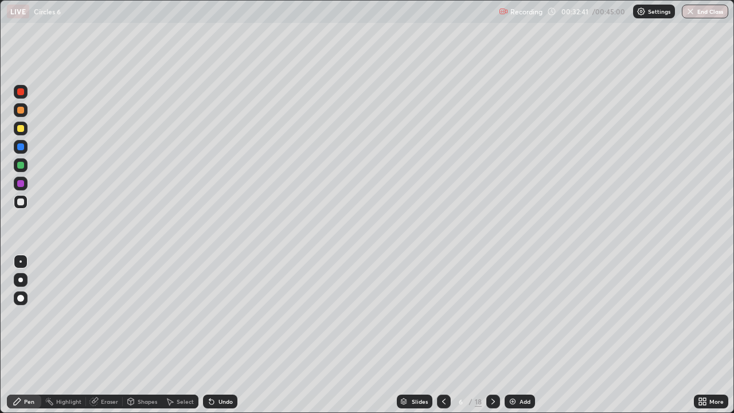
click at [548, 335] on div "Slides 6 / 18 Add" at bounding box center [465, 401] width 456 height 23
click at [510, 335] on div "Add" at bounding box center [520, 401] width 30 height 14
click at [443, 335] on icon at bounding box center [443, 401] width 9 height 9
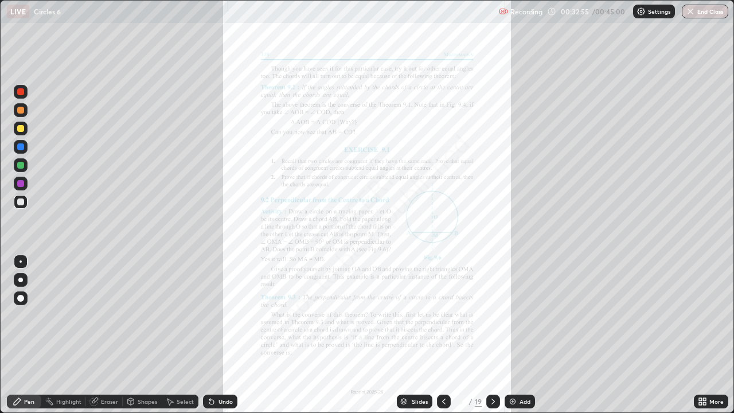
click at [424, 335] on div "Slides" at bounding box center [420, 401] width 16 height 6
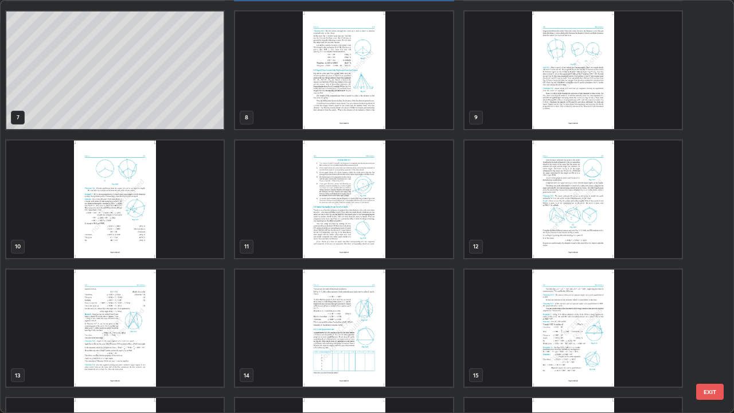
scroll to position [249, 0]
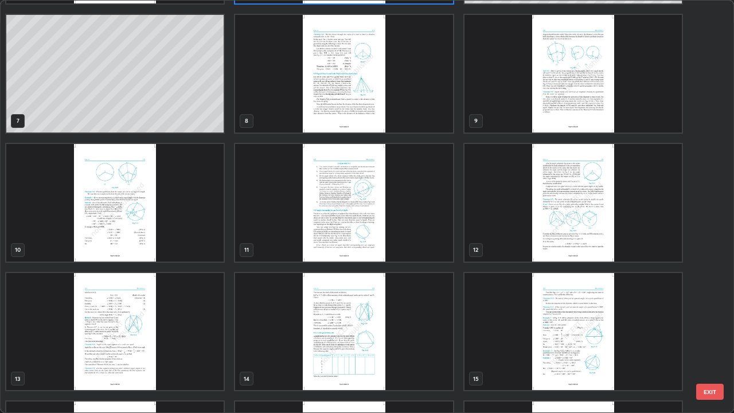
click at [358, 241] on img "grid" at bounding box center [343, 203] width 217 height 118
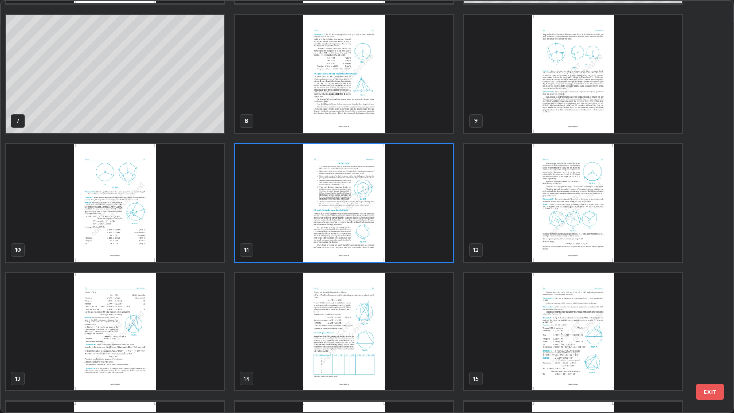
click at [362, 240] on img "grid" at bounding box center [343, 203] width 217 height 118
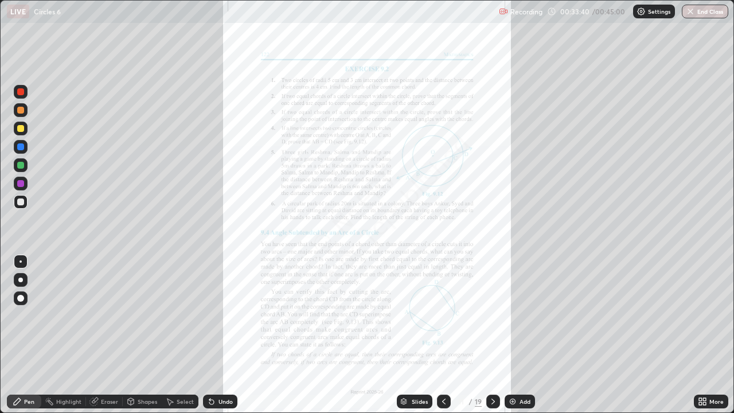
click at [21, 165] on div at bounding box center [20, 165] width 7 height 7
click at [22, 206] on div at bounding box center [21, 202] width 14 height 14
click at [19, 131] on div at bounding box center [20, 128] width 7 height 7
click at [22, 148] on div at bounding box center [20, 146] width 7 height 7
click at [18, 131] on div at bounding box center [20, 128] width 7 height 7
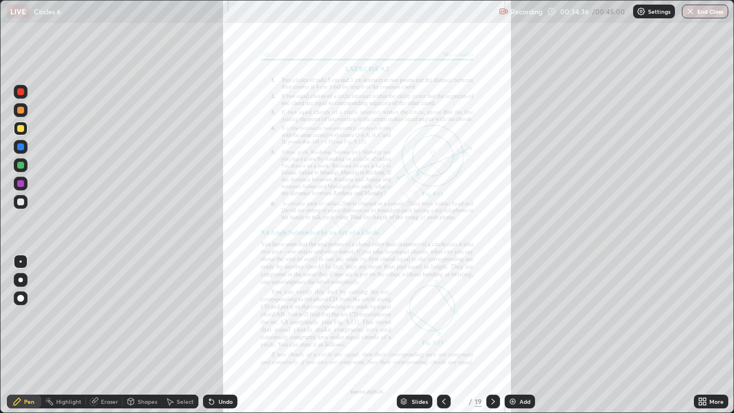
click at [143, 335] on div "Shapes" at bounding box center [142, 401] width 39 height 14
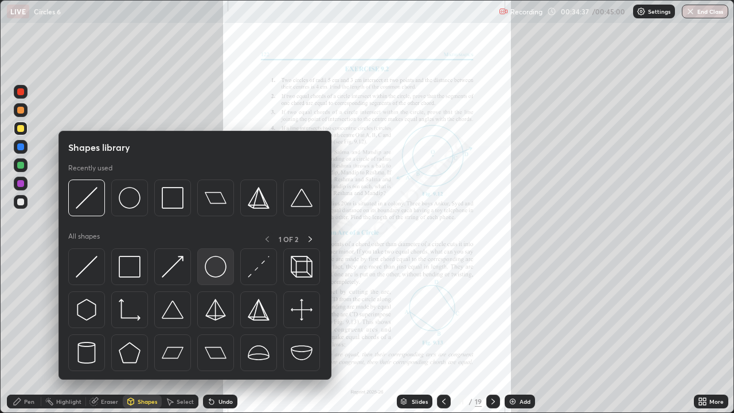
click at [218, 266] on img at bounding box center [216, 267] width 22 height 22
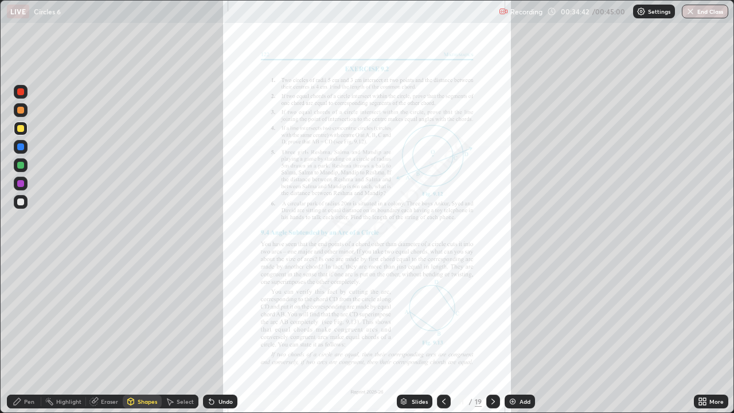
click at [218, 335] on div "Undo" at bounding box center [225, 401] width 14 height 6
click at [19, 165] on div at bounding box center [20, 165] width 7 height 7
click at [24, 335] on div "Pen" at bounding box center [29, 401] width 10 height 6
click at [19, 148] on div at bounding box center [20, 146] width 7 height 7
click at [142, 335] on div "Shapes" at bounding box center [147, 401] width 19 height 6
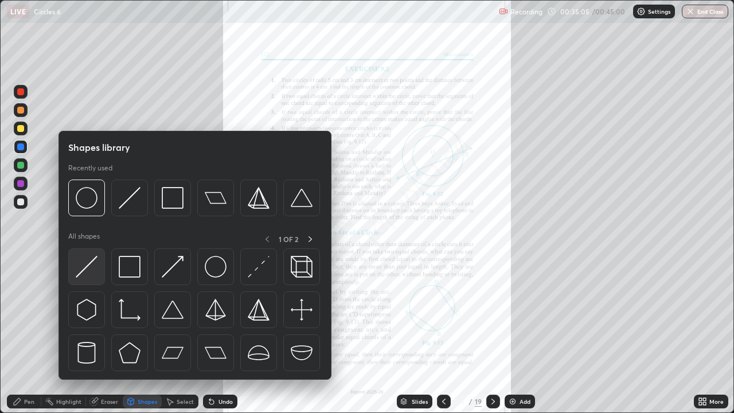
click at [94, 264] on img at bounding box center [87, 267] width 22 height 22
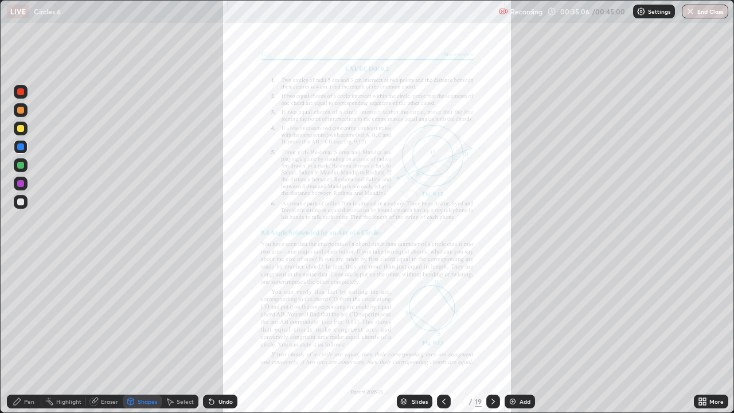
click at [18, 164] on div at bounding box center [20, 165] width 7 height 7
click at [21, 132] on div at bounding box center [21, 129] width 14 height 14
click at [231, 335] on div "Undo" at bounding box center [225, 401] width 14 height 6
click at [26, 335] on div "Pen" at bounding box center [24, 401] width 34 height 14
click at [21, 201] on div at bounding box center [20, 201] width 7 height 7
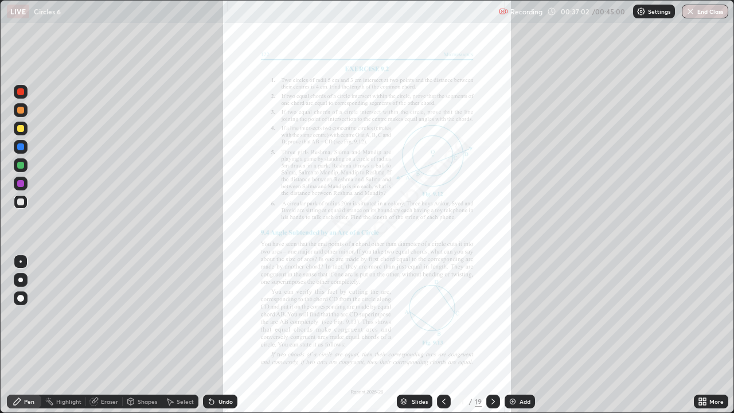
click at [105, 335] on div "Eraser" at bounding box center [109, 401] width 17 height 6
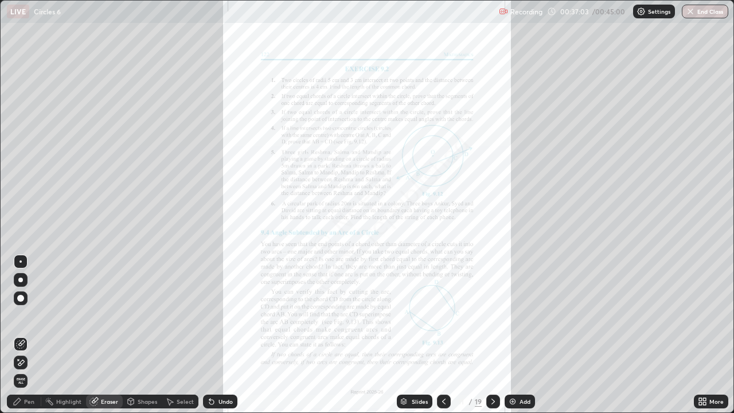
click at [105, 335] on div "Eraser" at bounding box center [109, 401] width 17 height 6
click at [142, 335] on div "Shapes" at bounding box center [142, 401] width 39 height 14
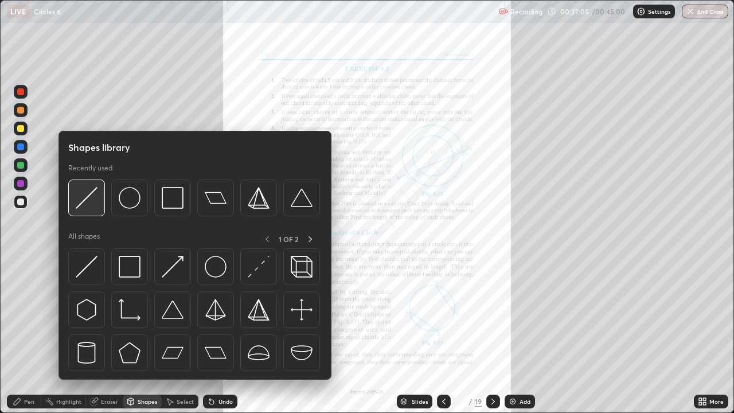
click at [90, 204] on img at bounding box center [87, 198] width 22 height 22
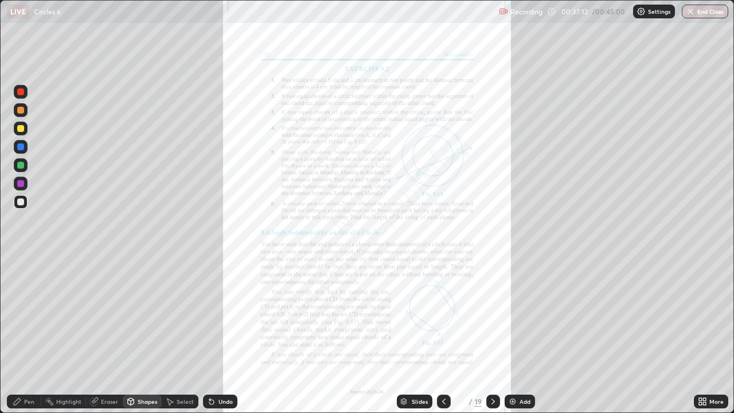
click at [219, 335] on div "Undo" at bounding box center [220, 401] width 34 height 14
click at [26, 335] on div "Pen" at bounding box center [29, 401] width 10 height 6
click at [22, 162] on div at bounding box center [20, 165] width 7 height 7
click at [23, 147] on div at bounding box center [20, 146] width 7 height 7
click at [21, 132] on div at bounding box center [21, 129] width 14 height 14
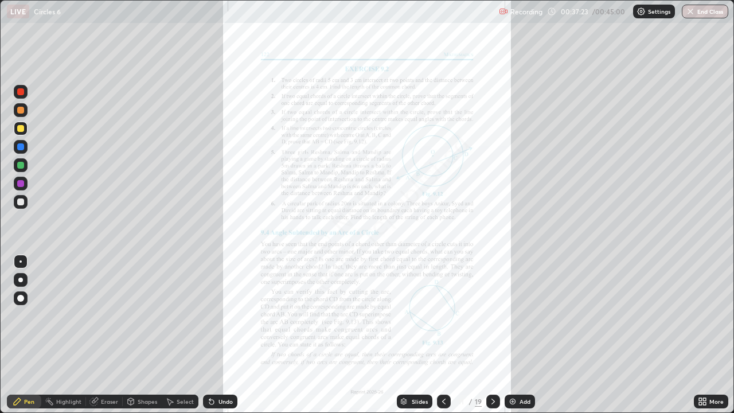
click at [24, 201] on div at bounding box center [20, 201] width 7 height 7
click at [147, 335] on div "Shapes" at bounding box center [147, 401] width 19 height 6
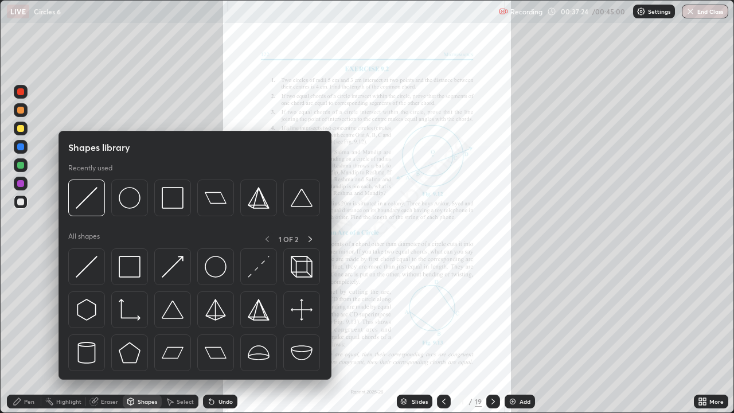
click at [148, 335] on div "Shapes" at bounding box center [147, 401] width 19 height 6
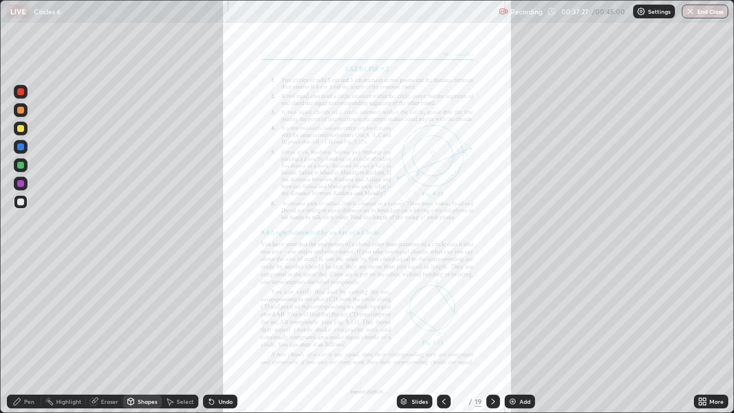
click at [22, 335] on div "Pen" at bounding box center [24, 401] width 34 height 14
click at [221, 335] on div "Undo" at bounding box center [225, 401] width 14 height 6
click at [22, 148] on div at bounding box center [20, 146] width 7 height 7
click at [22, 131] on div at bounding box center [20, 128] width 7 height 7
click at [18, 207] on div at bounding box center [21, 202] width 14 height 14
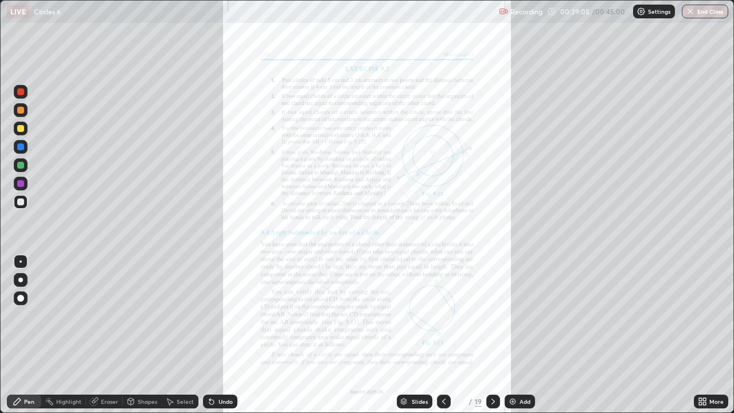
click at [219, 335] on div "Undo" at bounding box center [220, 401] width 34 height 14
click at [218, 335] on div "Undo" at bounding box center [220, 401] width 34 height 14
click at [218, 335] on div "Undo" at bounding box center [225, 401] width 14 height 6
click at [20, 166] on div at bounding box center [20, 165] width 7 height 7
click at [21, 127] on div at bounding box center [20, 128] width 7 height 7
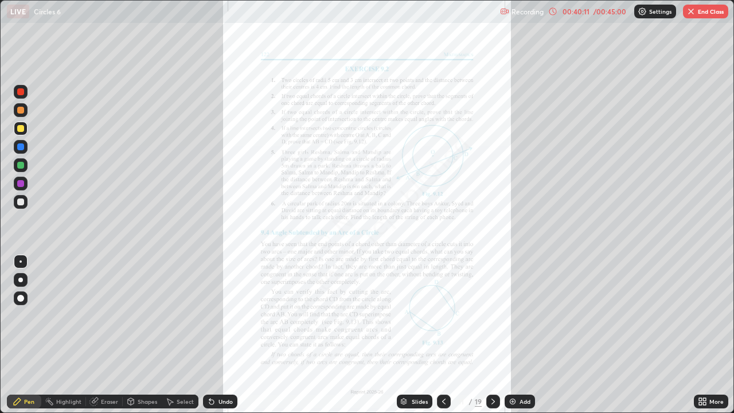
click at [221, 335] on div "Undo" at bounding box center [225, 401] width 14 height 6
click at [23, 109] on div at bounding box center [20, 110] width 7 height 7
click at [24, 109] on div at bounding box center [20, 110] width 7 height 7
click at [223, 335] on div "Undo" at bounding box center [220, 401] width 34 height 14
click at [19, 167] on div at bounding box center [20, 165] width 7 height 7
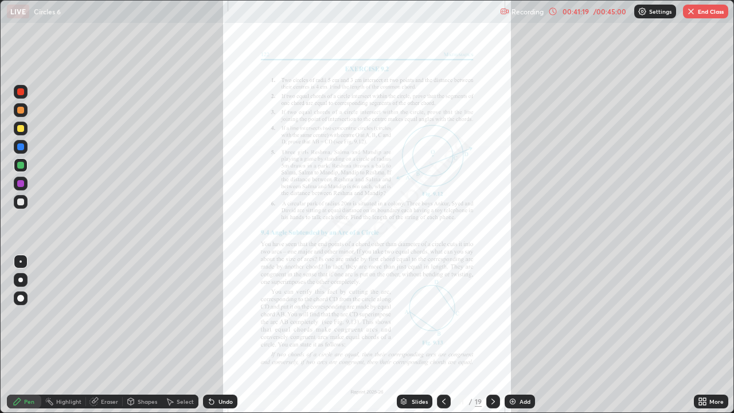
click at [21, 148] on div at bounding box center [20, 146] width 7 height 7
click at [220, 335] on div "Undo" at bounding box center [225, 401] width 14 height 6
click at [22, 128] on div at bounding box center [20, 128] width 7 height 7
click at [597, 335] on div "Slides 11 / 19 Add" at bounding box center [465, 401] width 456 height 23
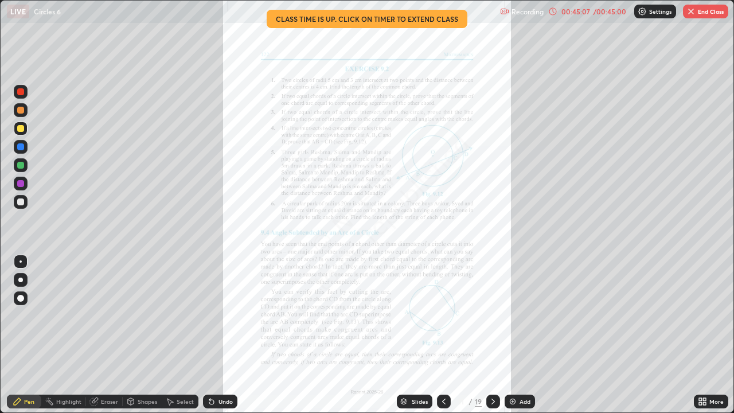
click at [517, 335] on div "Add" at bounding box center [520, 401] width 30 height 14
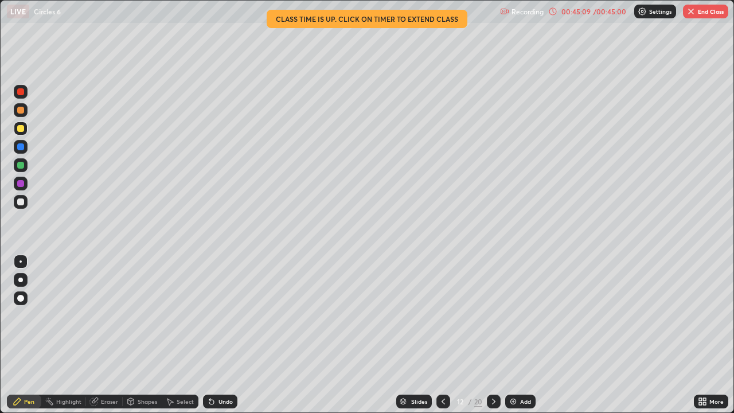
click at [19, 203] on div at bounding box center [20, 201] width 7 height 7
click at [442, 335] on icon at bounding box center [443, 401] width 9 height 9
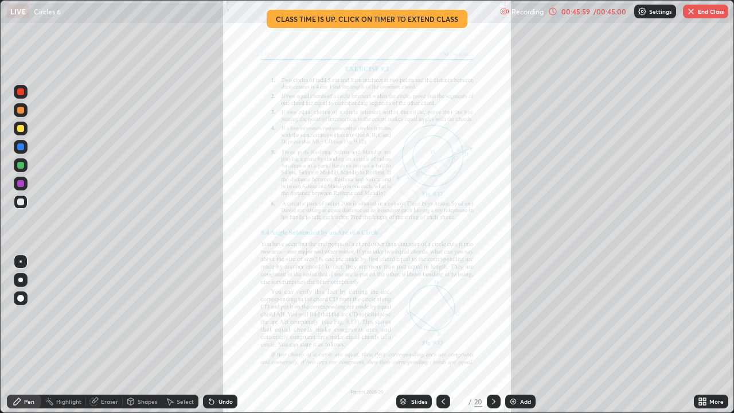
click at [492, 335] on div at bounding box center [494, 401] width 14 height 14
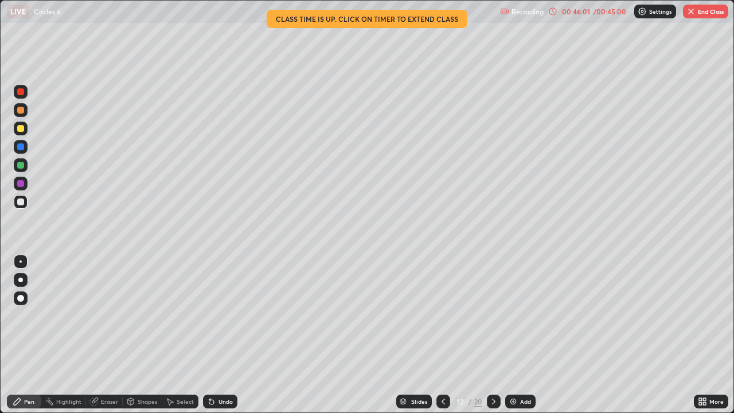
click at [446, 335] on icon at bounding box center [443, 401] width 9 height 9
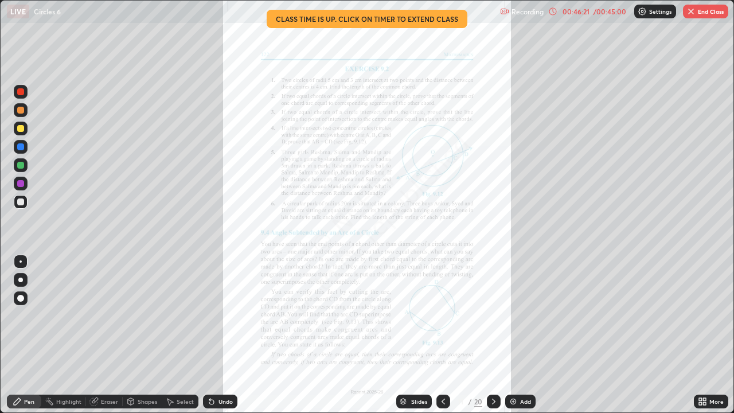
click at [492, 335] on icon at bounding box center [493, 401] width 9 height 9
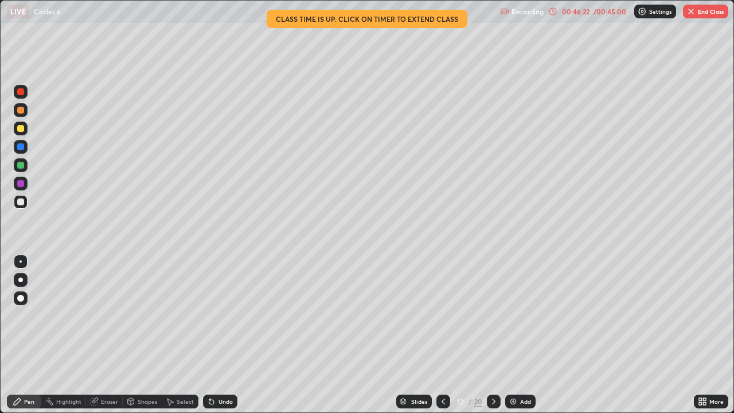
click at [67, 335] on div "Highlight" at bounding box center [68, 401] width 25 height 6
click at [19, 335] on rect at bounding box center [22, 345] width 6 height 6
click at [442, 335] on icon at bounding box center [443, 401] width 9 height 9
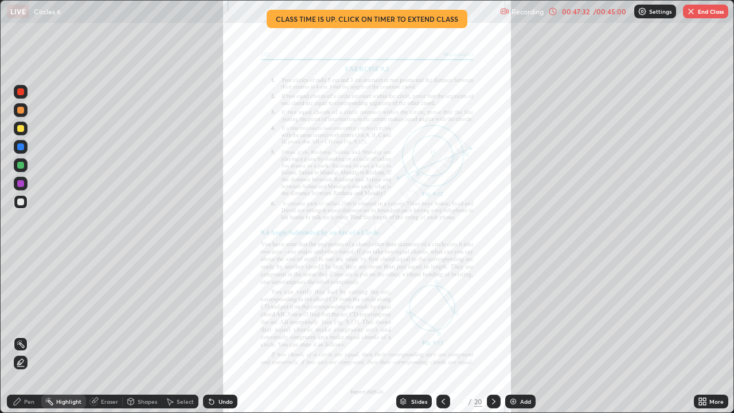
click at [497, 335] on div at bounding box center [494, 401] width 14 height 14
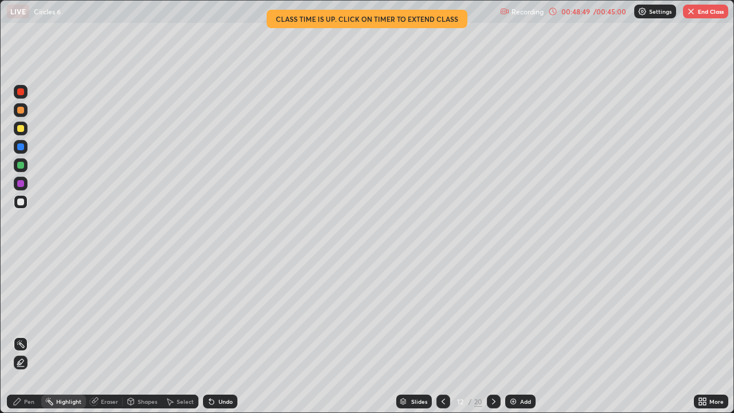
click at [707, 9] on button "End Class" at bounding box center [705, 12] width 45 height 14
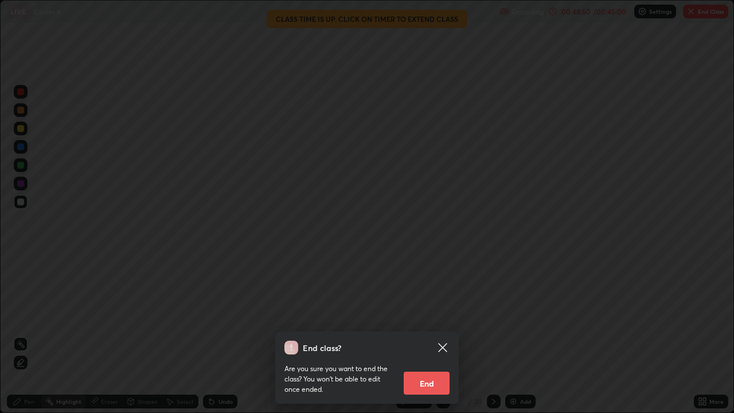
click at [434, 335] on button "End" at bounding box center [427, 382] width 46 height 23
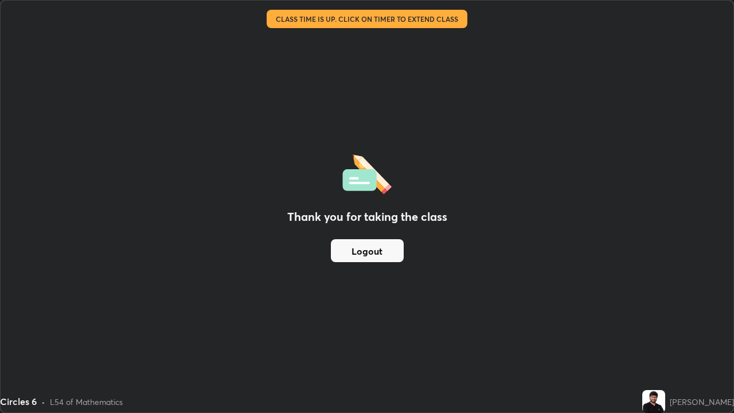
click at [348, 249] on button "Logout" at bounding box center [367, 250] width 73 height 23
